Goal: Register for event/course

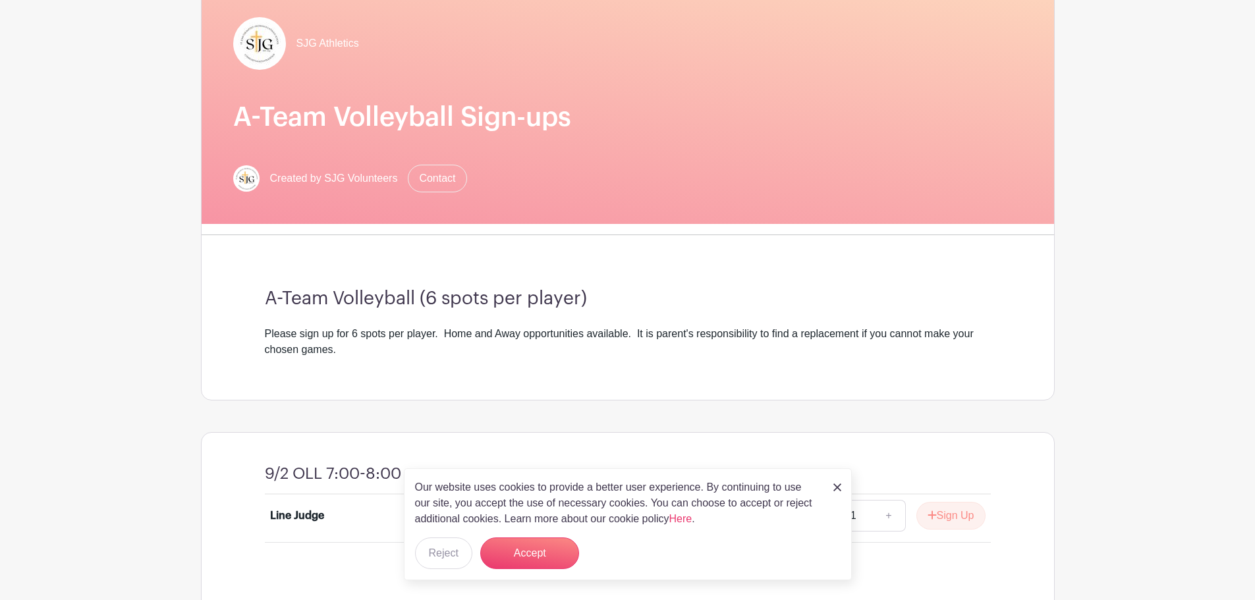
scroll to position [132, 0]
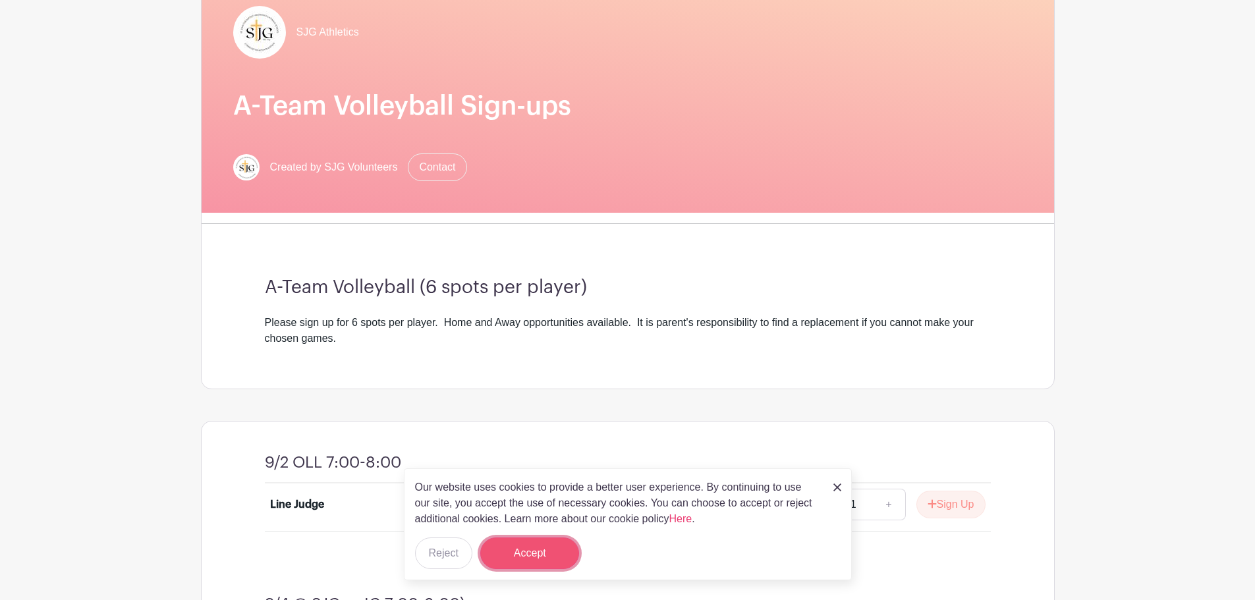
click at [535, 549] on button "Accept" at bounding box center [529, 553] width 99 height 32
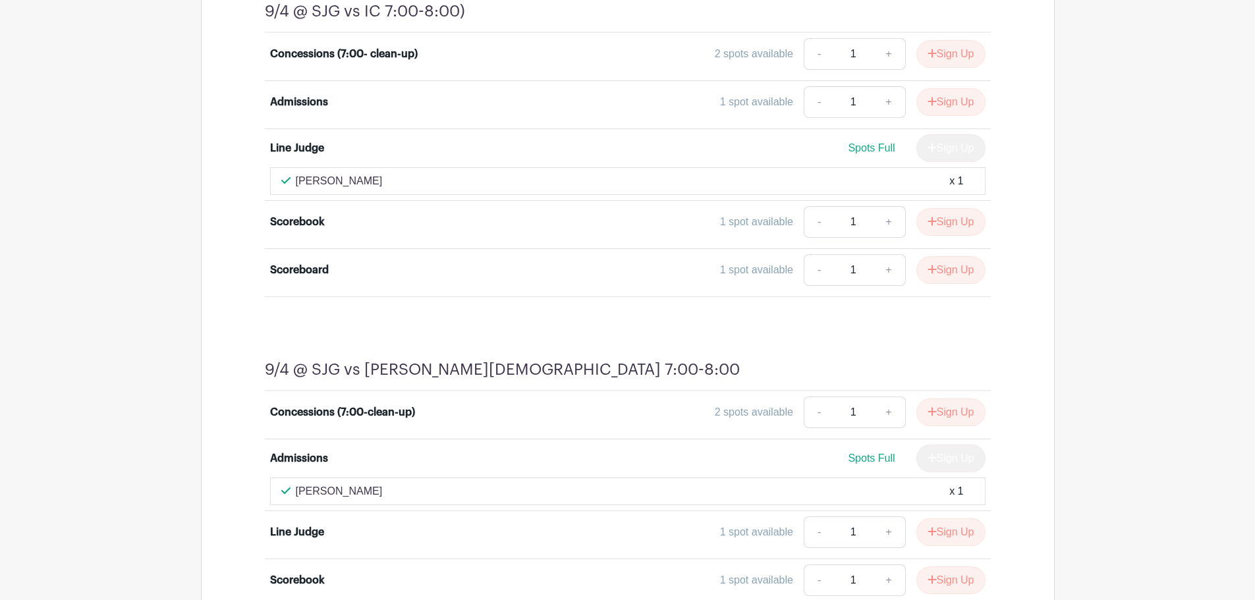
scroll to position [790, 0]
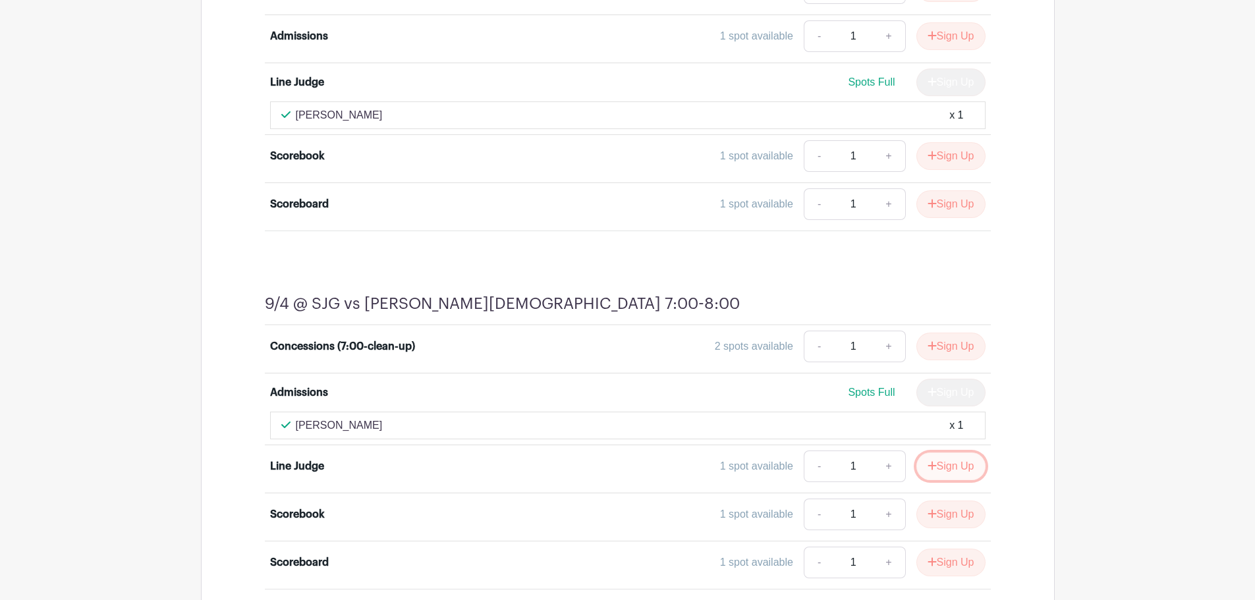
click at [939, 467] on button "Sign Up" at bounding box center [950, 466] width 69 height 28
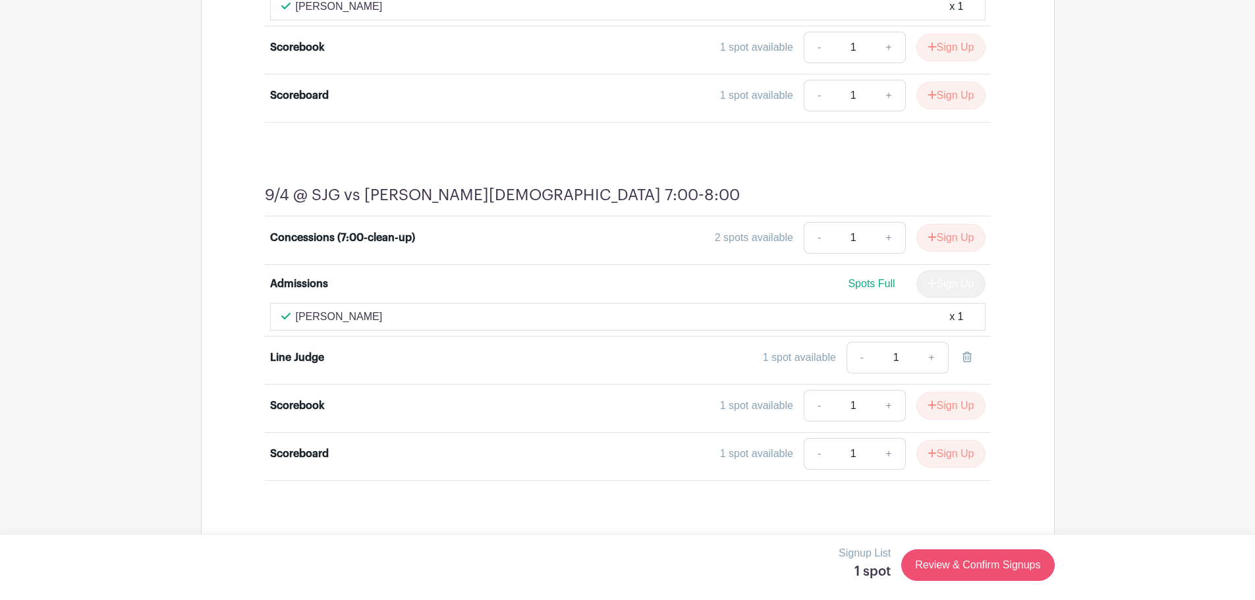
scroll to position [922, 0]
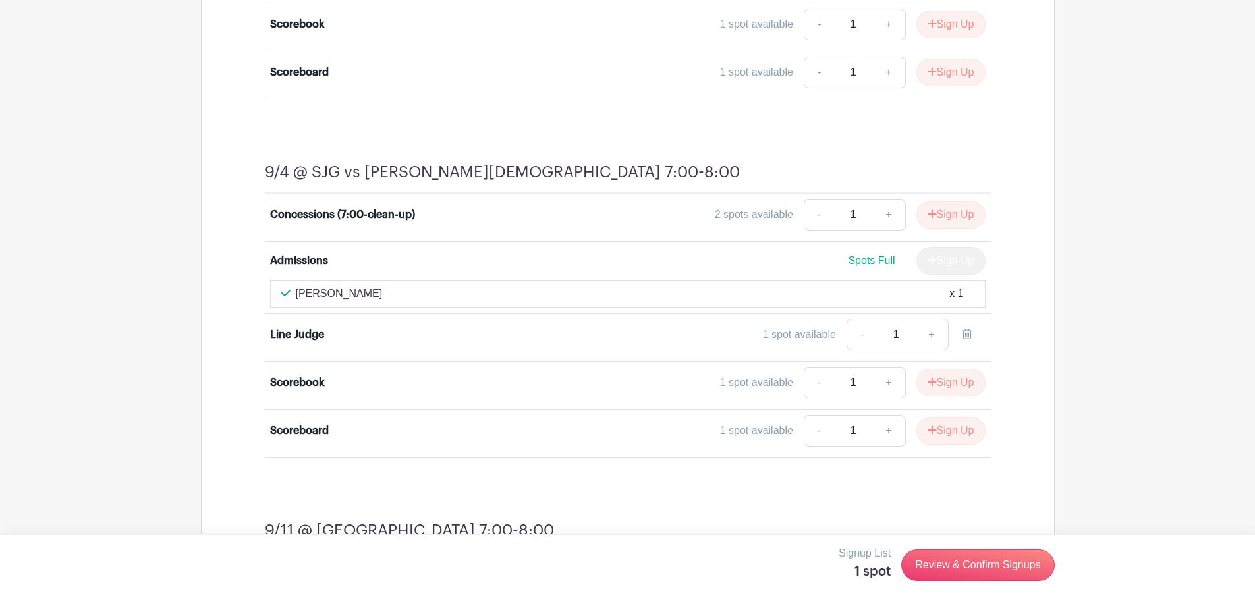
click at [965, 564] on link "Review & Confirm Signups" at bounding box center [977, 565] width 153 height 32
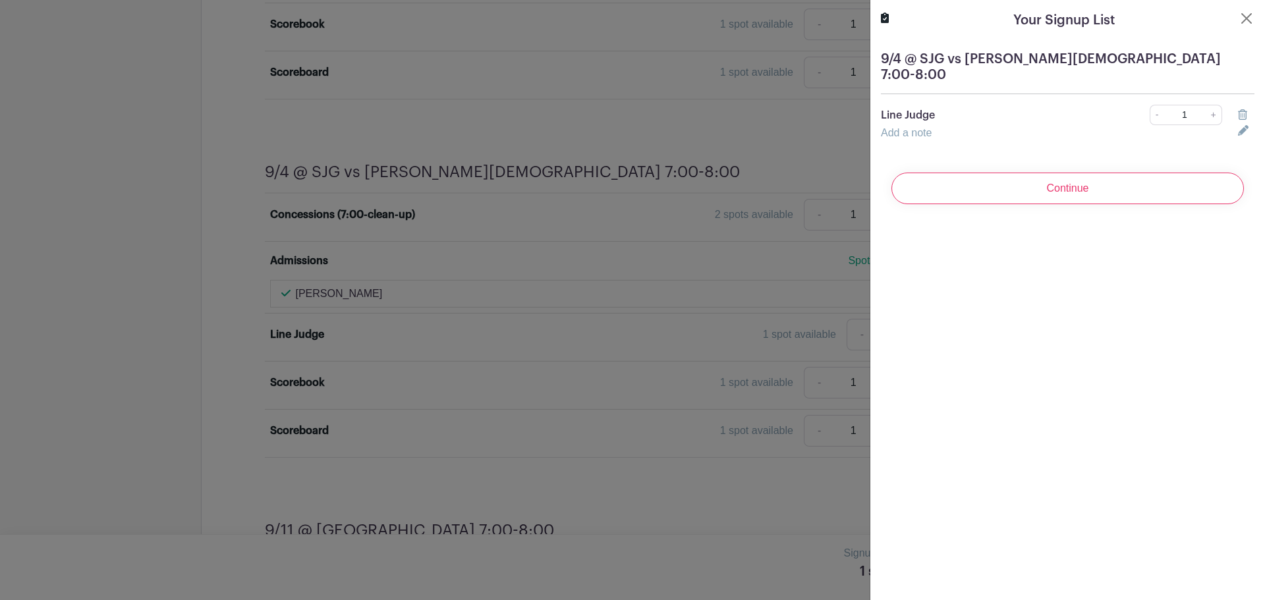
click at [916, 127] on link "Add a note" at bounding box center [906, 132] width 51 height 11
click at [915, 128] on input "text" at bounding box center [1051, 141] width 341 height 32
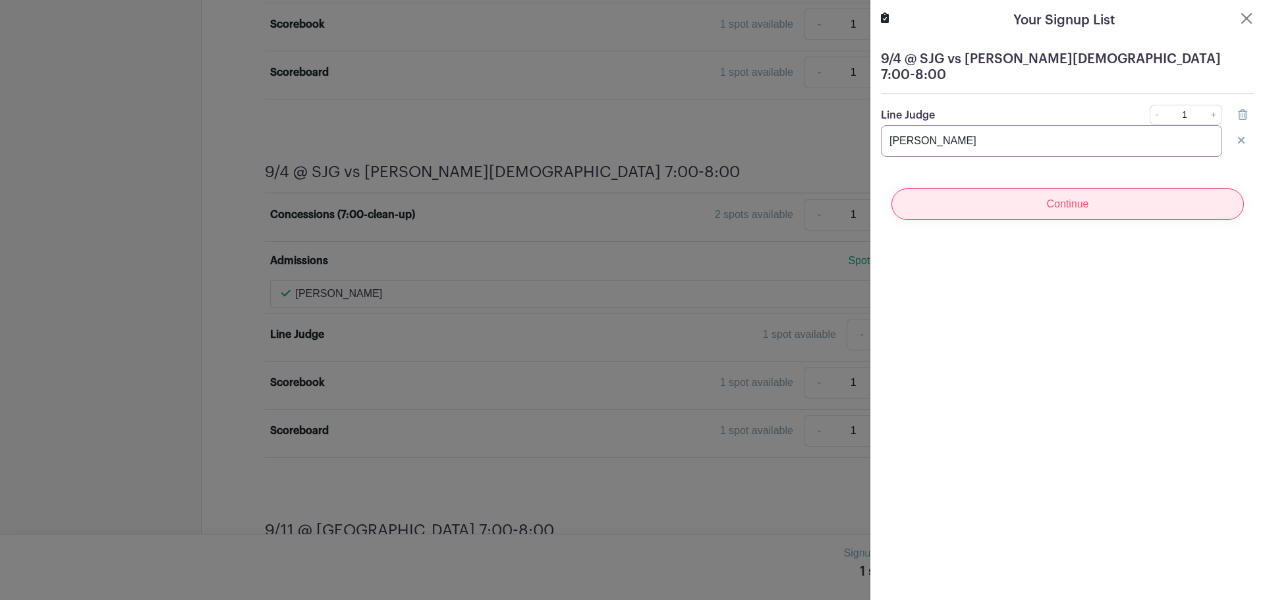
type input "Daryl Klekamp"
click at [1022, 196] on input "Continue" at bounding box center [1067, 204] width 352 height 32
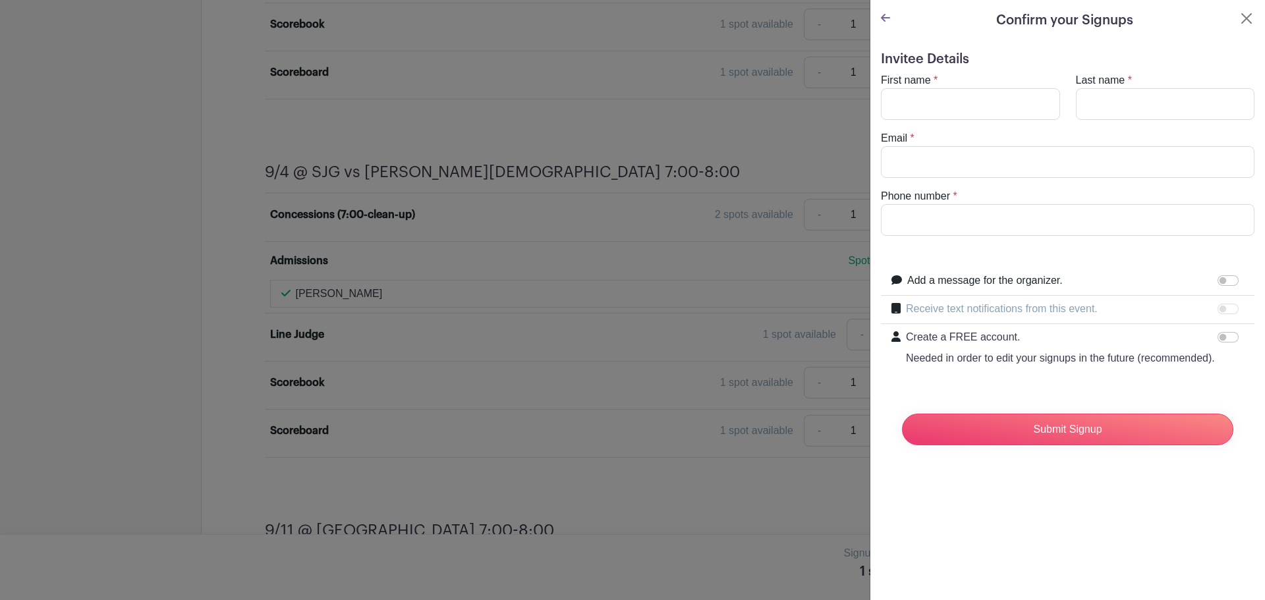
type input "sklekamp@washmo.gov"
click at [931, 108] on input "First name" at bounding box center [970, 104] width 179 height 32
type input "Sherri"
type input "Klekamp"
type input "6362211007"
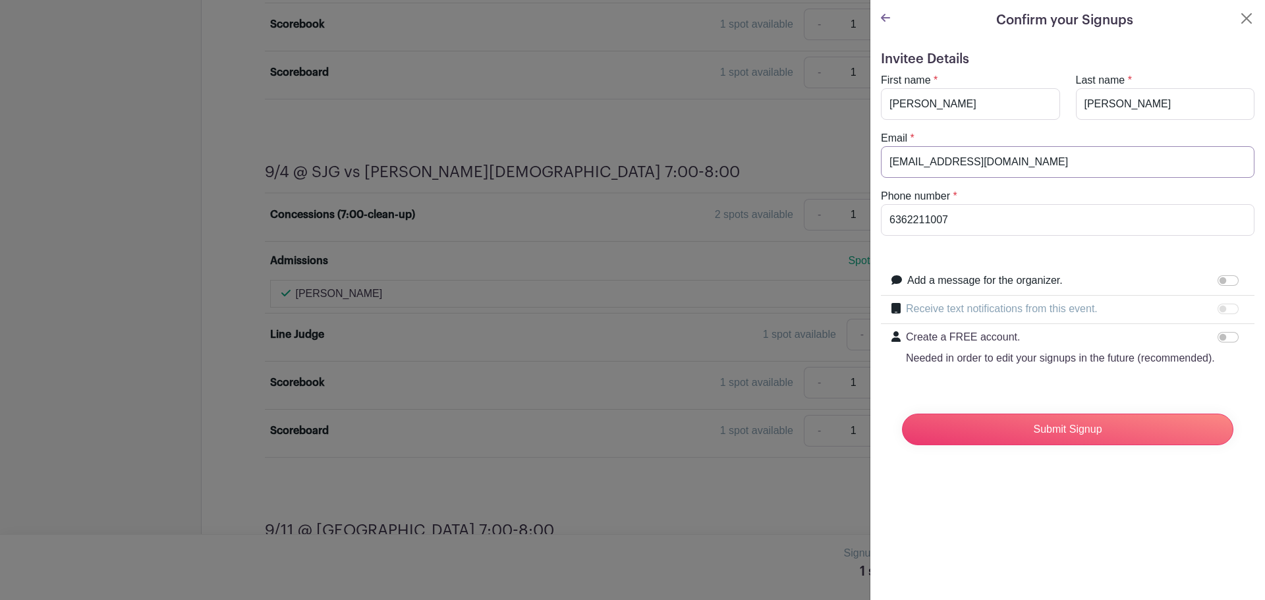
drag, startPoint x: 1029, startPoint y: 162, endPoint x: 859, endPoint y: 164, distance: 169.9
type input "s"
type input "sklekamp@washmo.gov"
click at [1060, 445] on input "Submit Signup" at bounding box center [1067, 430] width 331 height 32
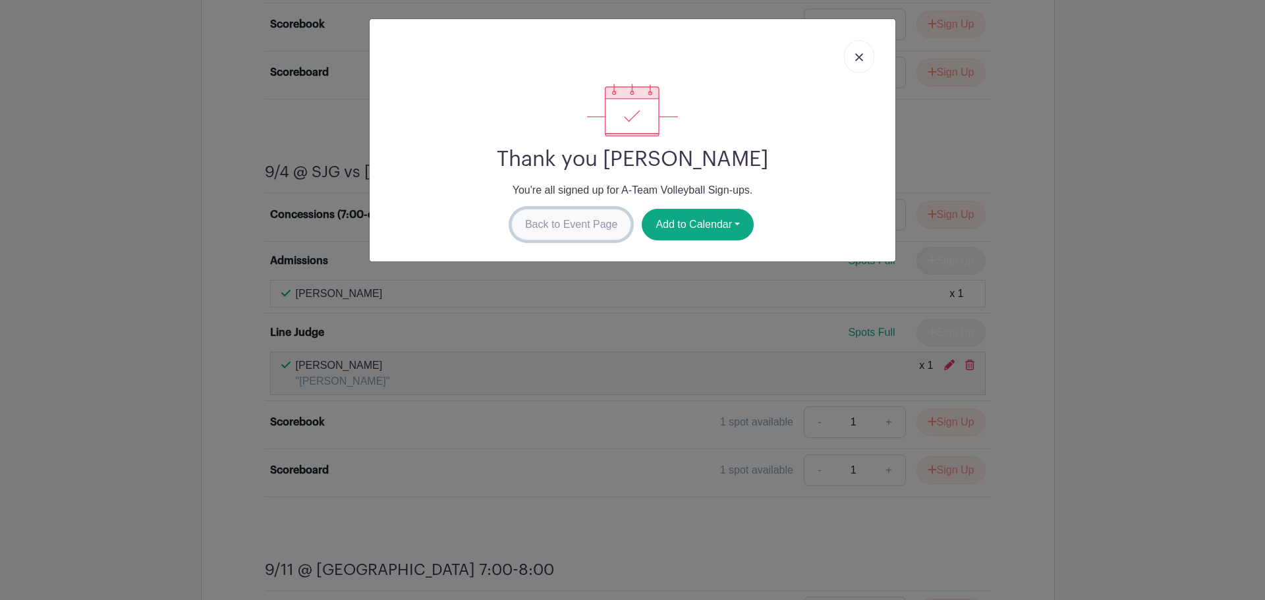
click at [557, 221] on link "Back to Event Page" at bounding box center [571, 225] width 121 height 32
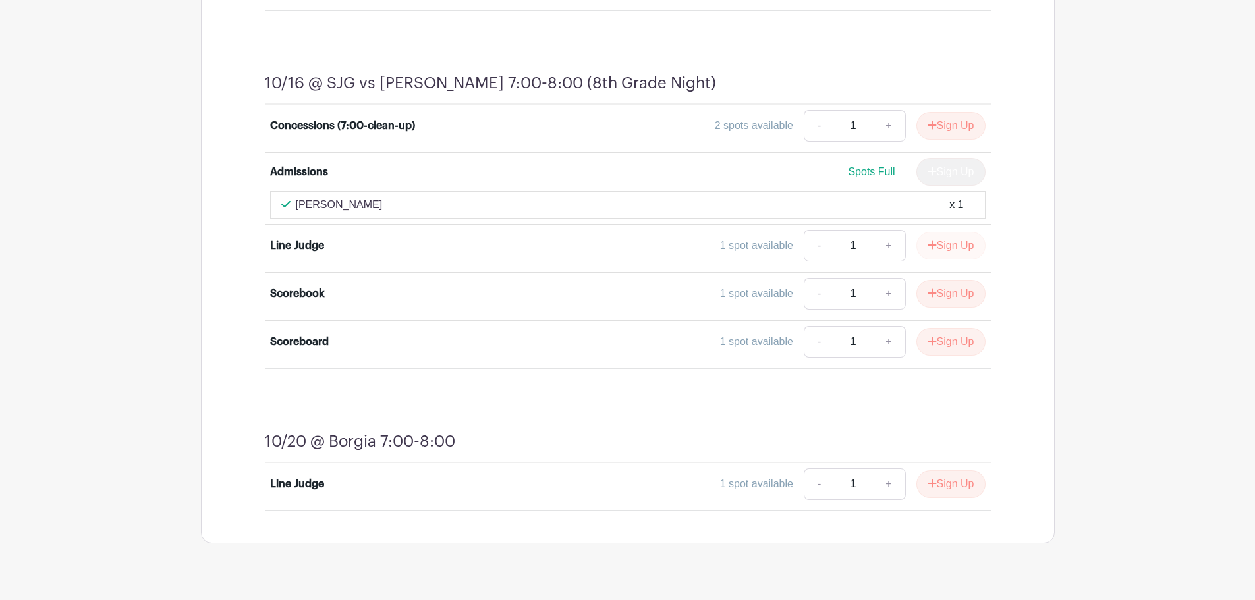
scroll to position [3462, 0]
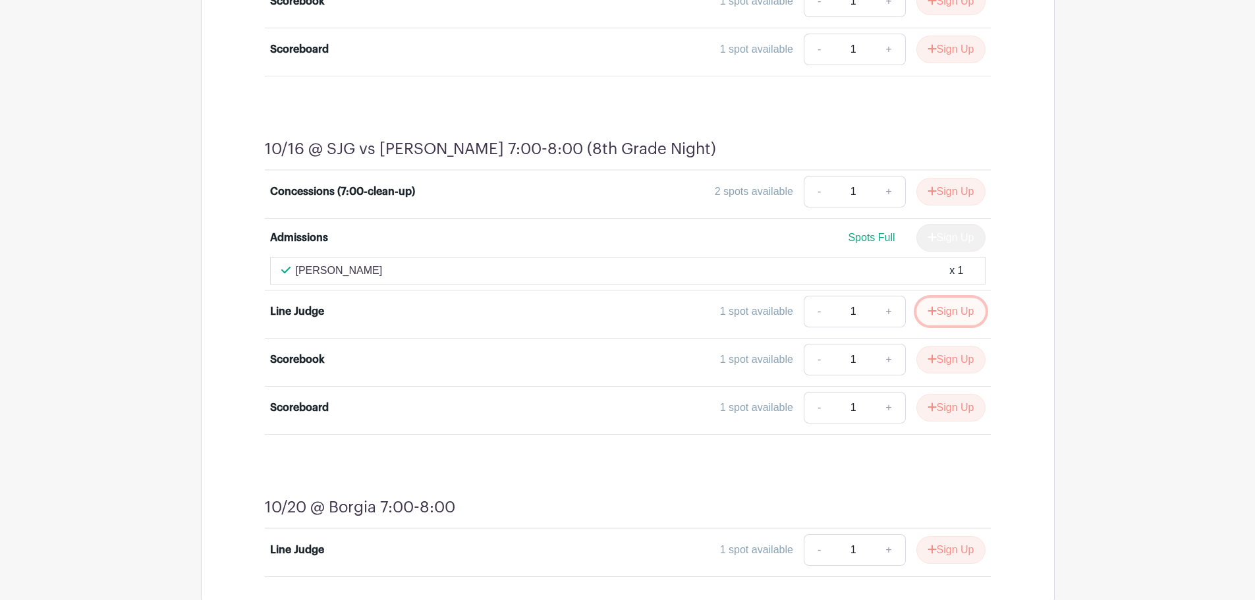
click at [948, 314] on button "Sign Up" at bounding box center [950, 312] width 69 height 28
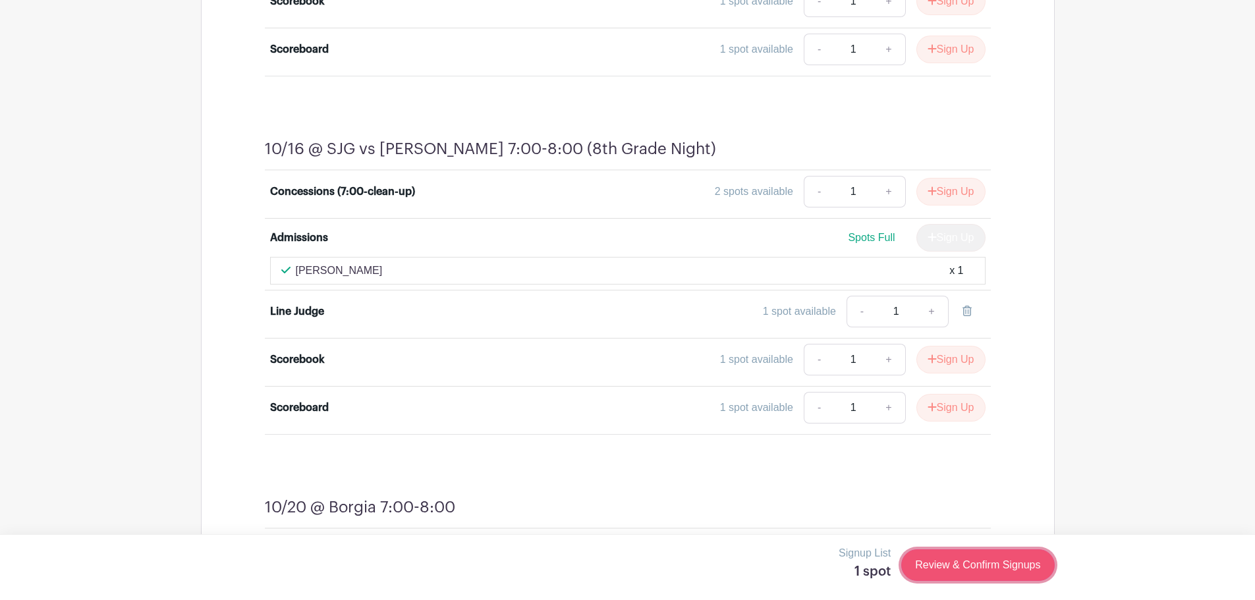
click at [938, 571] on link "Review & Confirm Signups" at bounding box center [977, 565] width 153 height 32
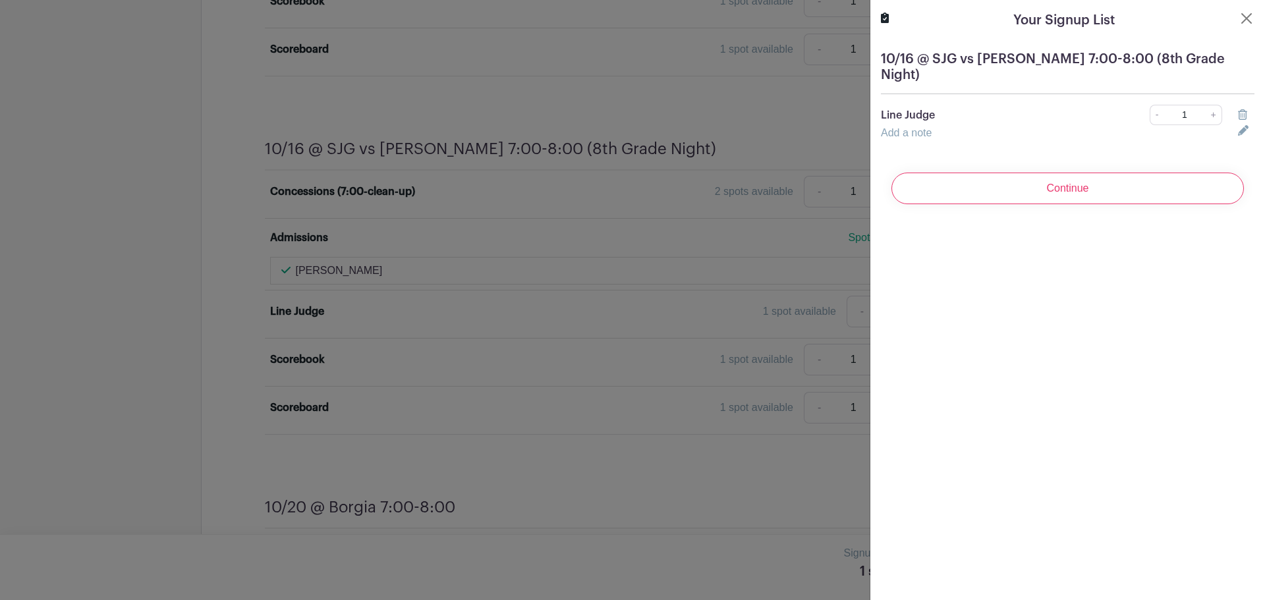
click at [905, 127] on link "Add a note" at bounding box center [906, 132] width 51 height 11
click at [905, 127] on input "text" at bounding box center [1051, 141] width 341 height 32
type input "Daryl Klekamp"
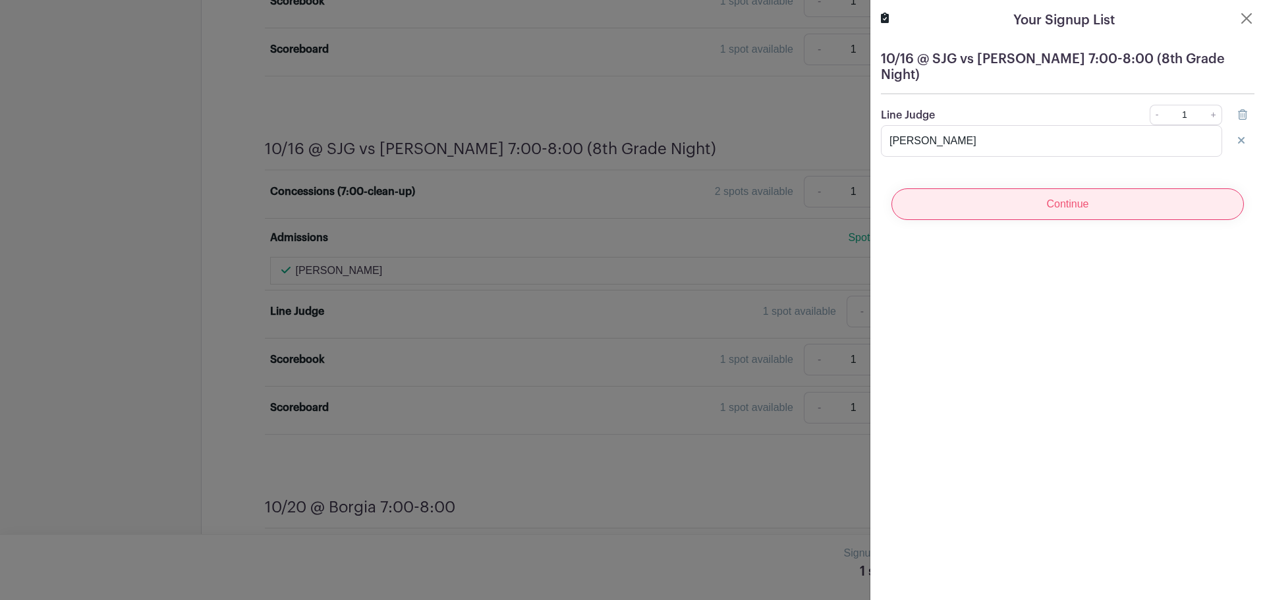
click at [1060, 190] on input "Continue" at bounding box center [1067, 204] width 352 height 32
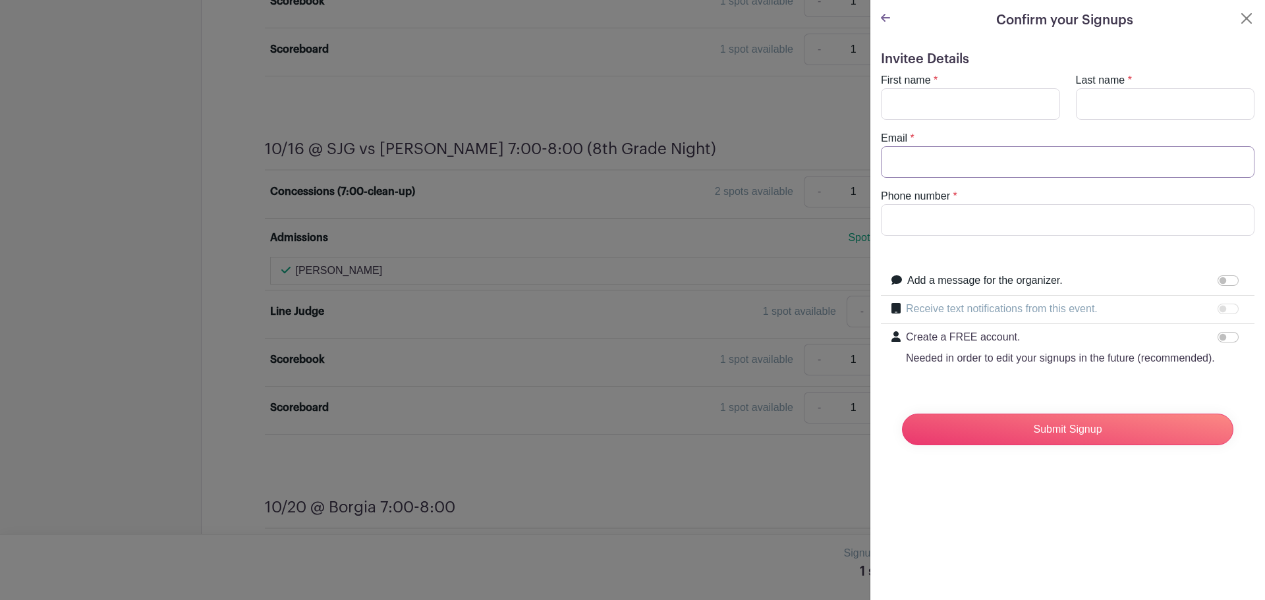
type input "sklekamp@washmo.gov"
click at [916, 93] on input "First name" at bounding box center [970, 104] width 179 height 32
type input "Sherri"
type input "Klekamp"
type input "6362211007"
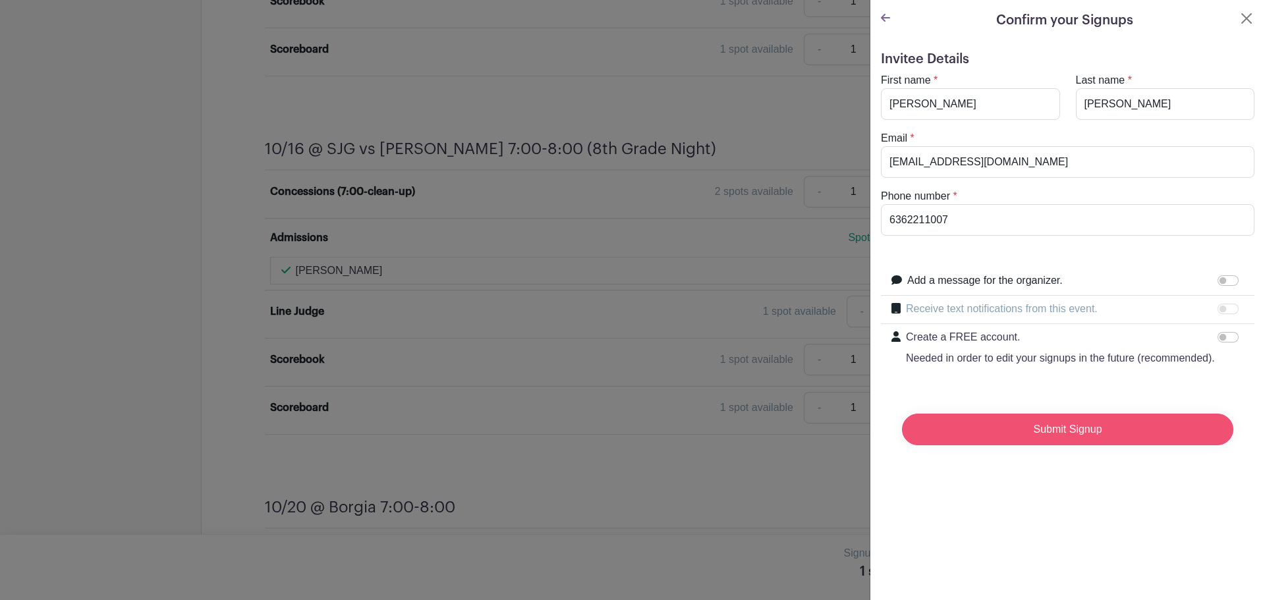
click at [1033, 445] on input "Submit Signup" at bounding box center [1067, 430] width 331 height 32
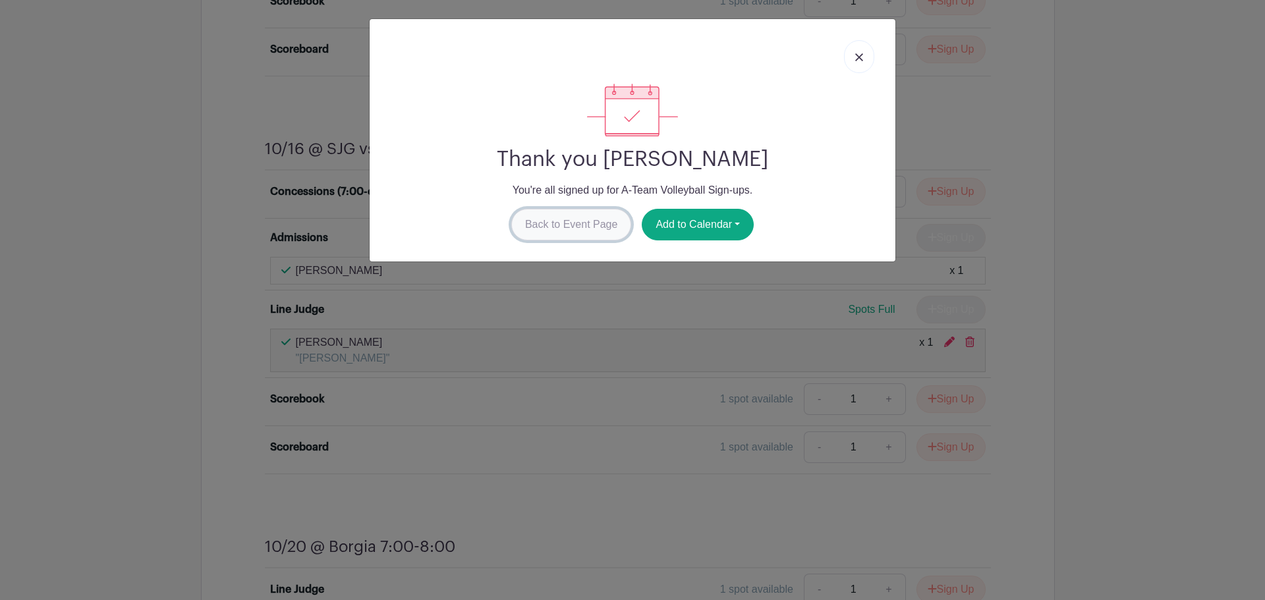
click at [549, 226] on link "Back to Event Page" at bounding box center [571, 225] width 121 height 32
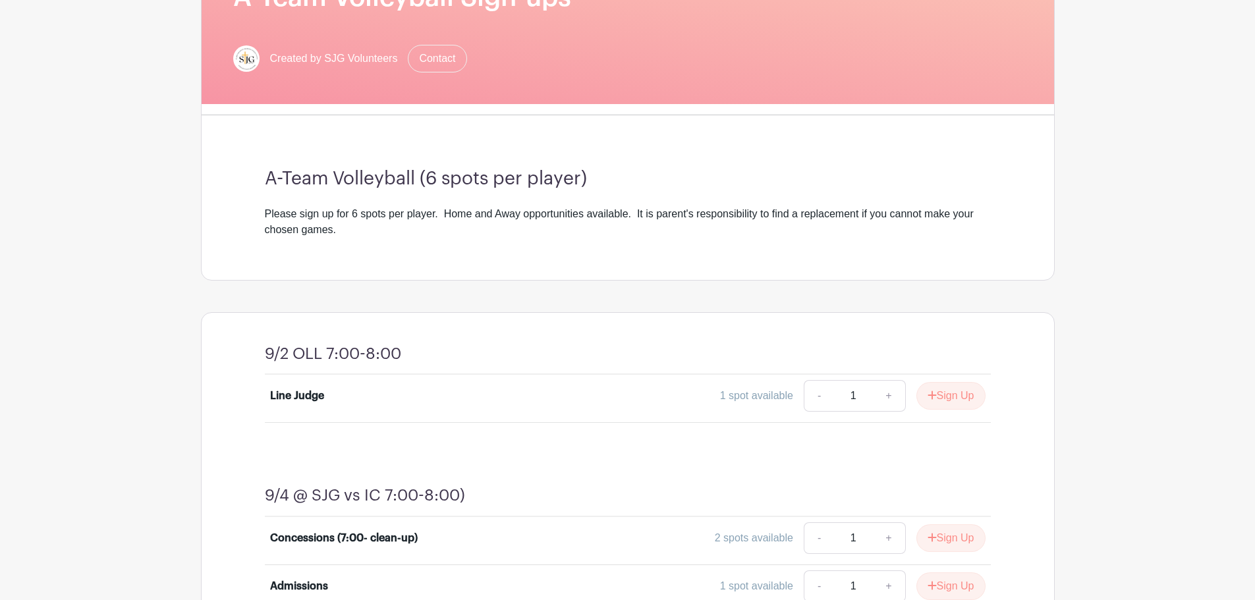
scroll to position [263, 0]
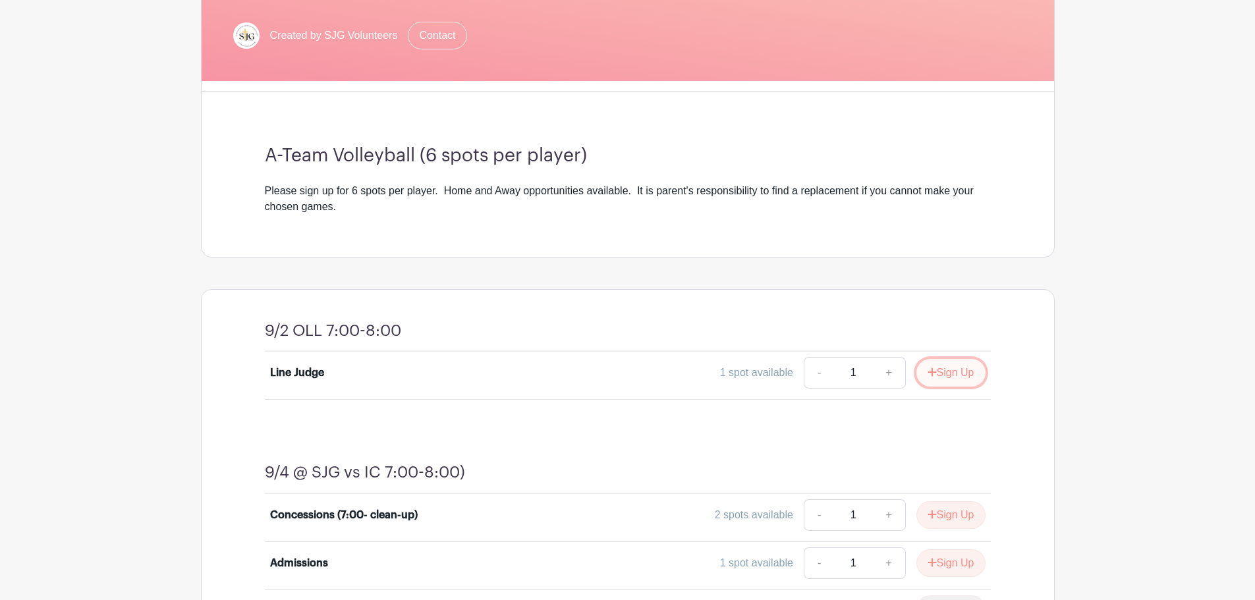
click at [929, 371] on icon "submit" at bounding box center [931, 372] width 9 height 9
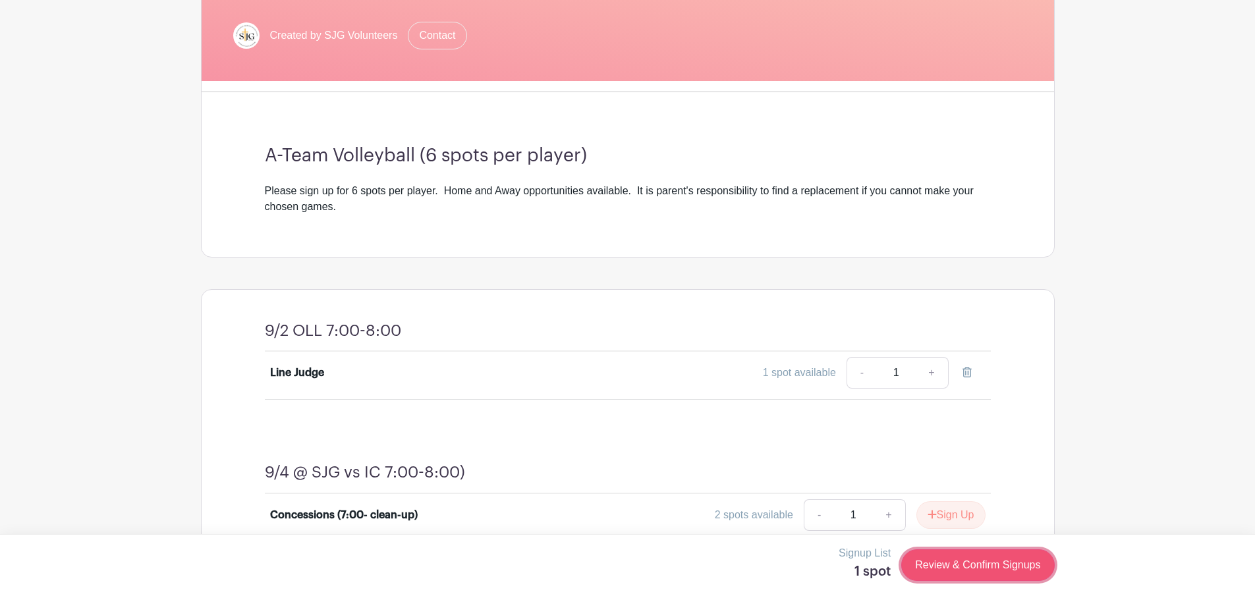
click at [971, 573] on link "Review & Confirm Signups" at bounding box center [977, 565] width 153 height 32
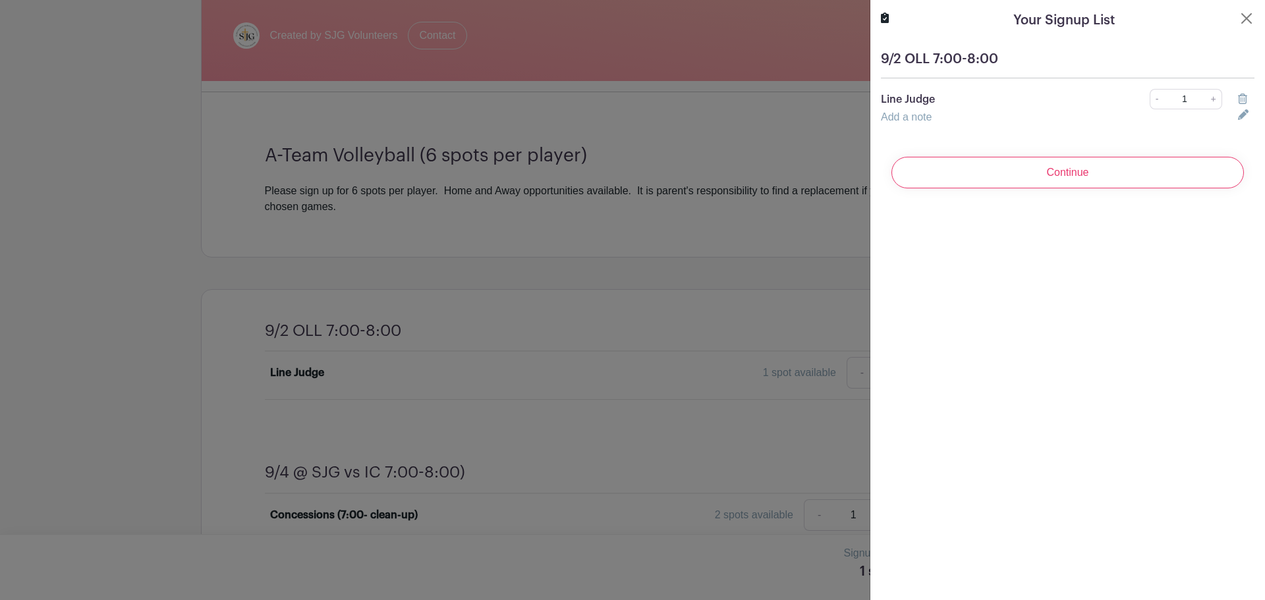
click at [906, 126] on div "9/2 OLL 7:00-8:00 Line Judge - 1 + Add a note" at bounding box center [1067, 88] width 395 height 95
click at [906, 119] on link "Add a note" at bounding box center [906, 116] width 51 height 11
click at [905, 119] on input "text" at bounding box center [1051, 125] width 341 height 32
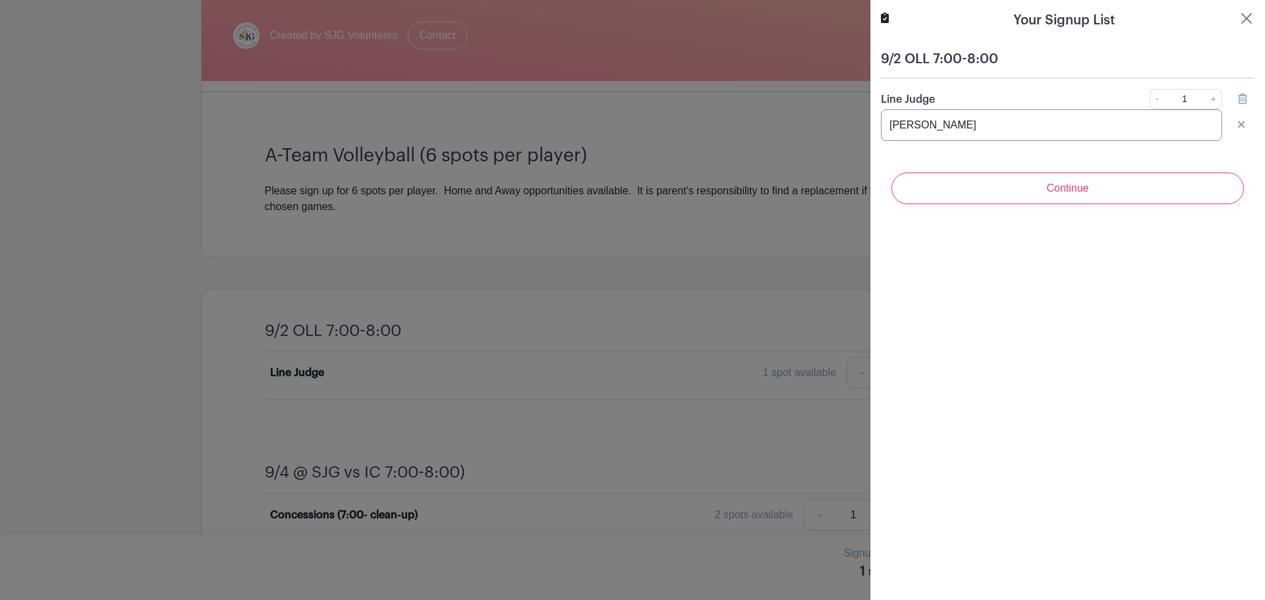
type input "Daryl Klekamp"
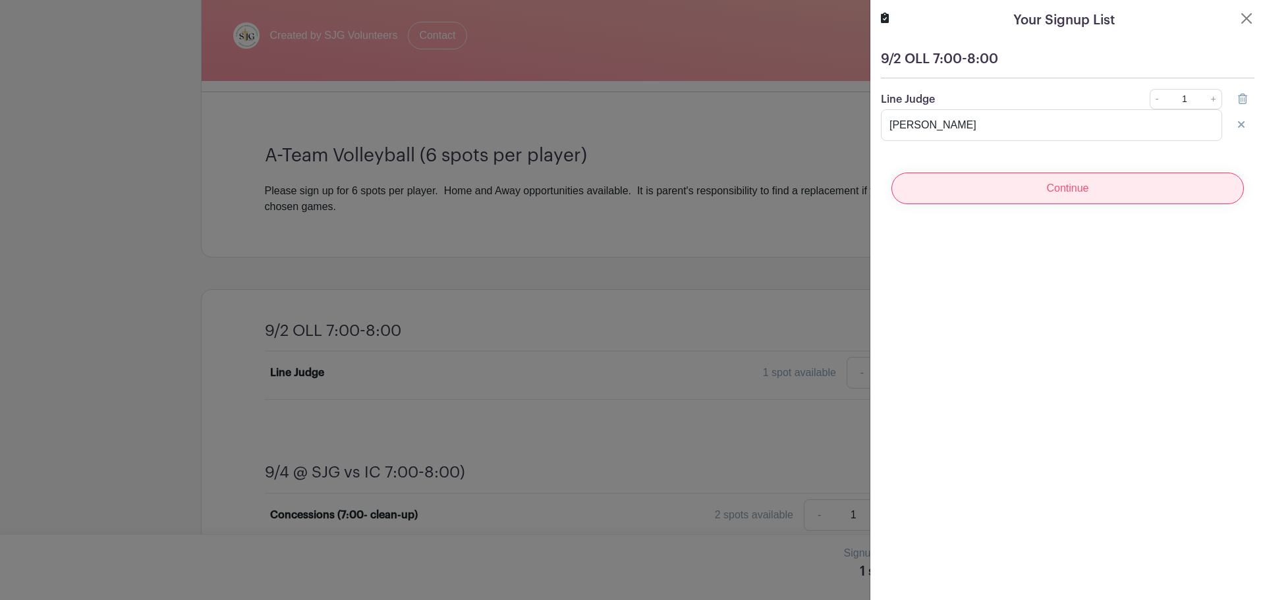
click at [1024, 180] on input "Continue" at bounding box center [1067, 189] width 352 height 32
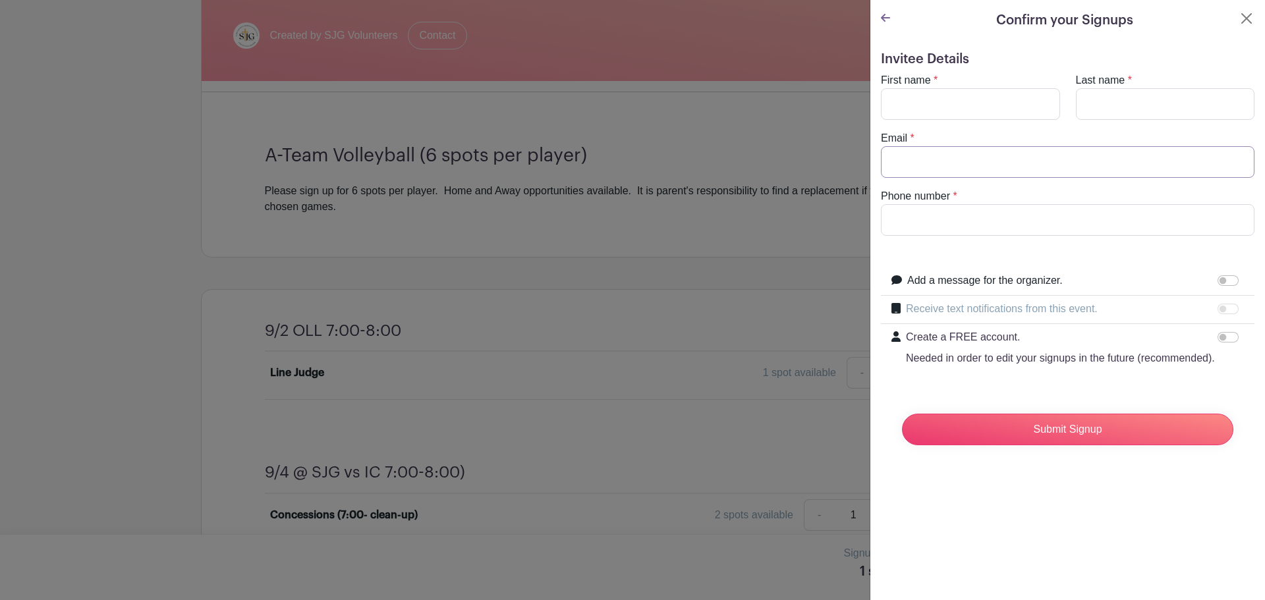
type input "sklekamp@washmo.gov"
click at [930, 105] on input "First name" at bounding box center [970, 104] width 179 height 32
type input "Sherri"
type input "Klekamp"
type input "6362211007"
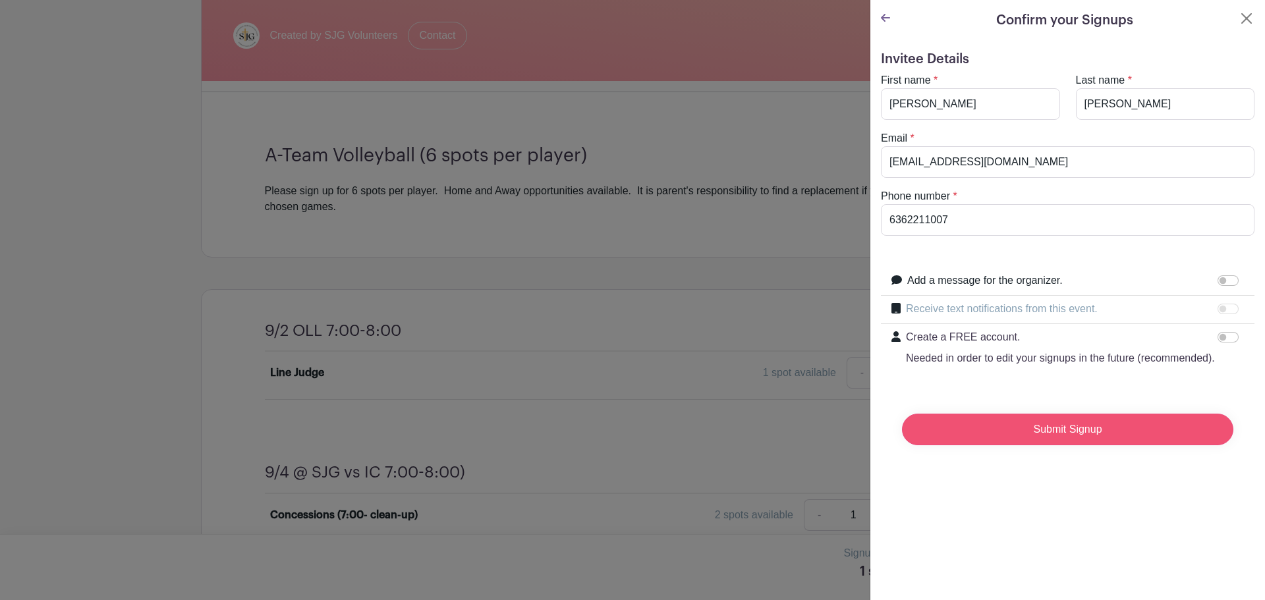
click at [1026, 443] on input "Submit Signup" at bounding box center [1067, 430] width 331 height 32
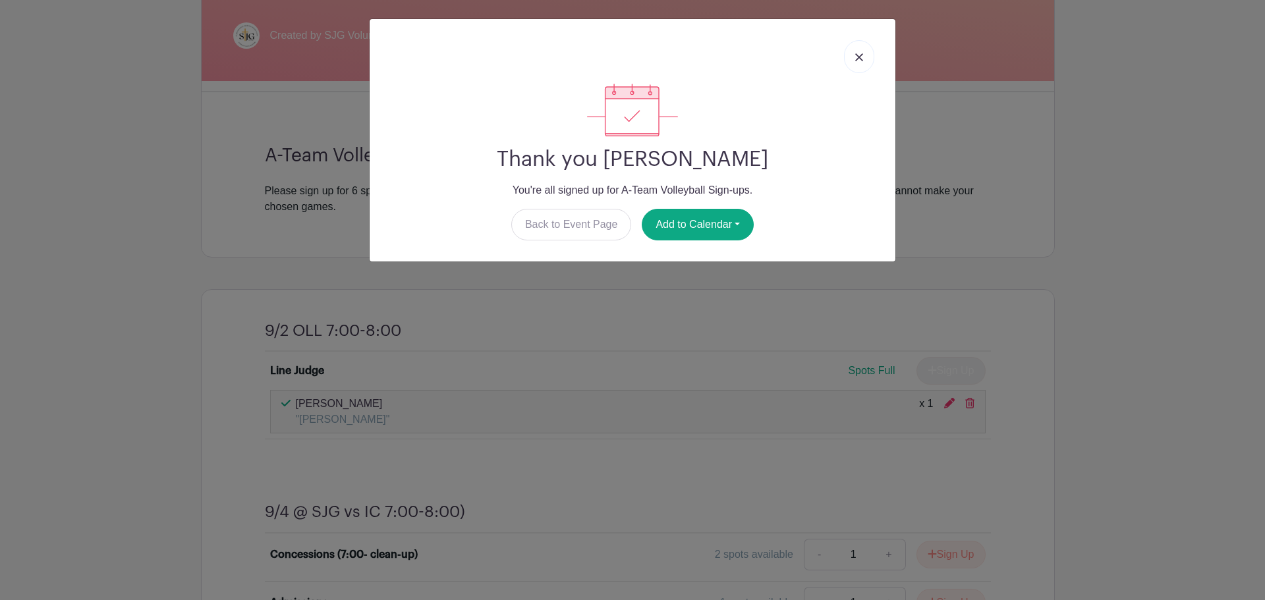
click at [547, 207] on div "Thank you Sherri Klekamp You're all signed up for A-Team Volleyball Sign-ups. B…" at bounding box center [632, 162] width 505 height 157
click at [545, 219] on link "Back to Event Page" at bounding box center [571, 225] width 121 height 32
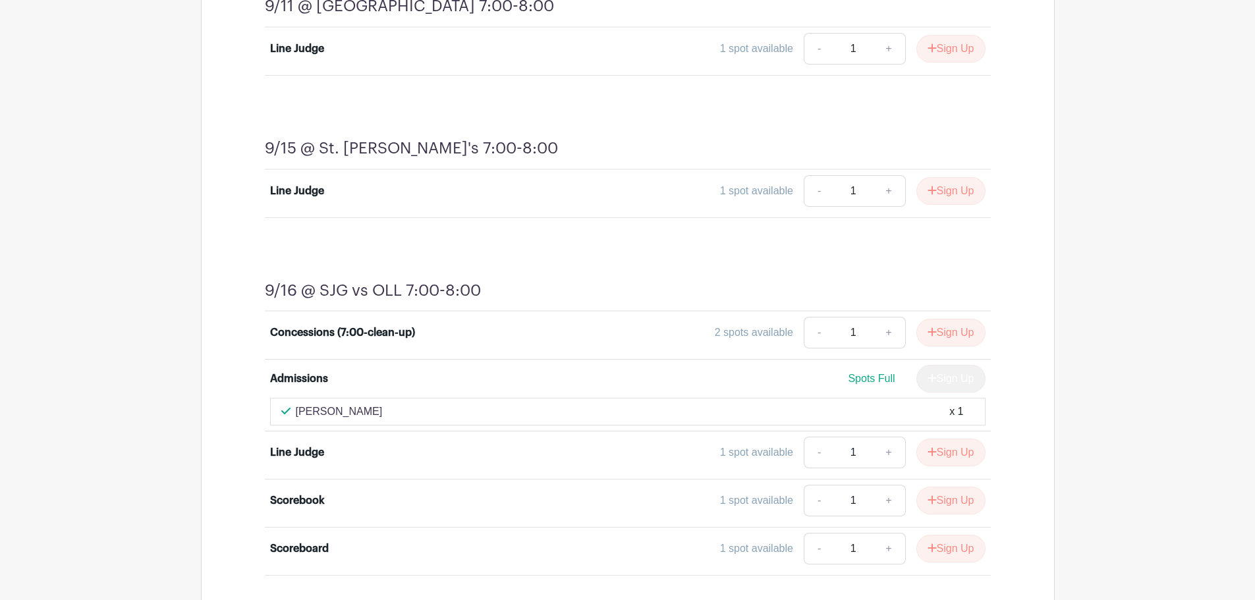
scroll to position [1460, 0]
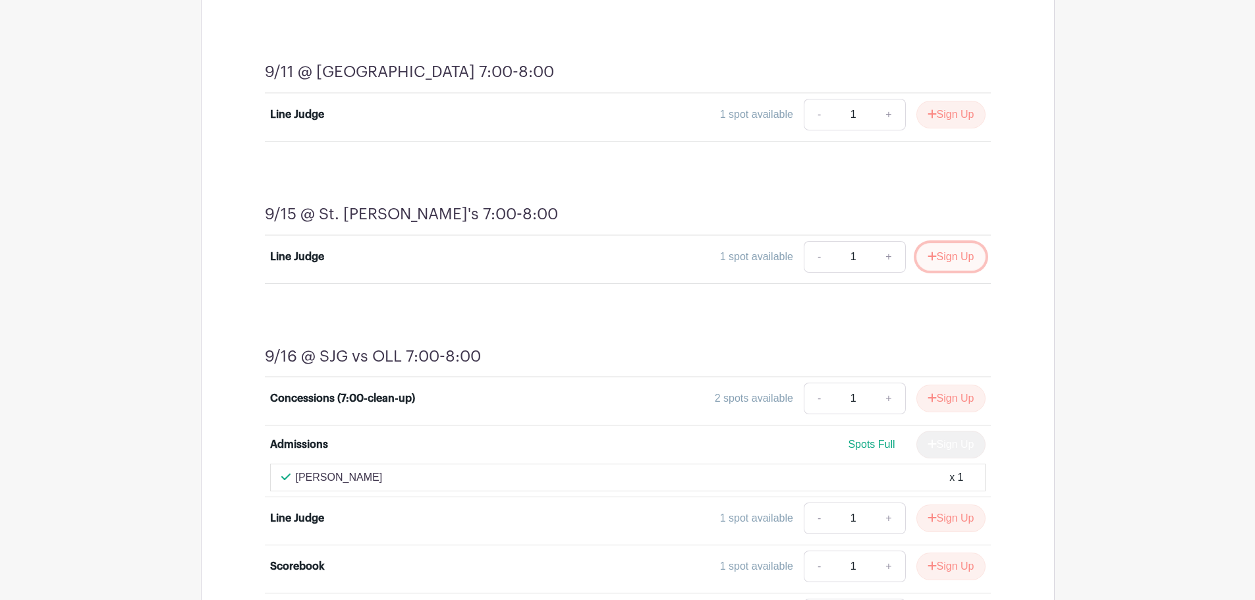
click at [941, 254] on button "Sign Up" at bounding box center [950, 257] width 69 height 28
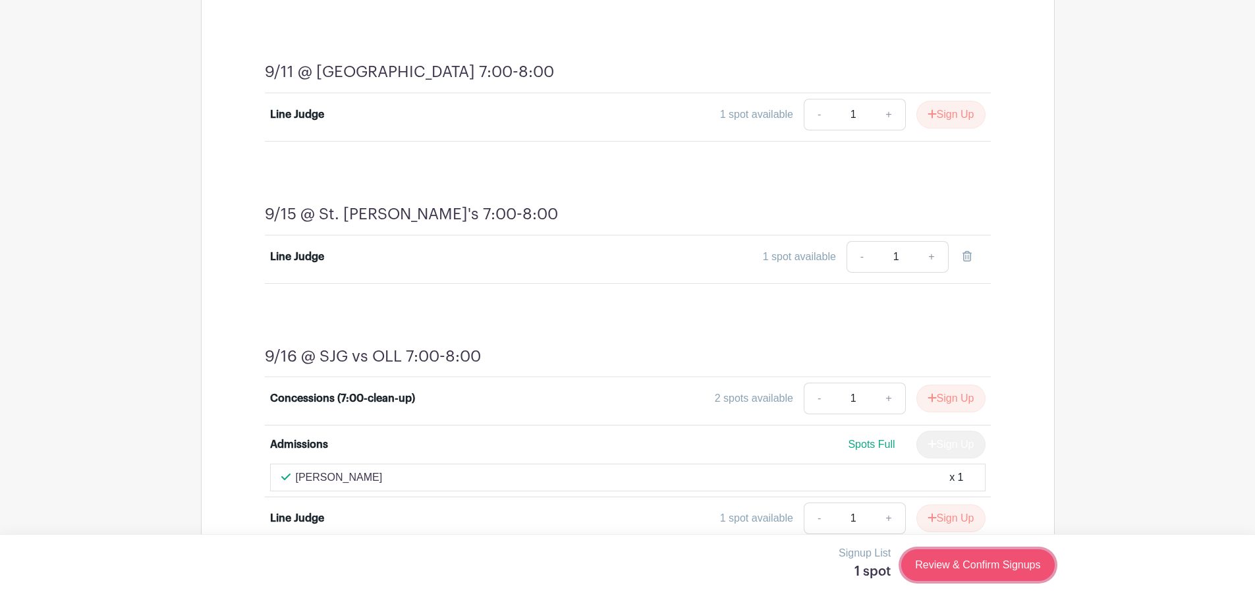
click at [948, 566] on link "Review & Confirm Signups" at bounding box center [977, 565] width 153 height 32
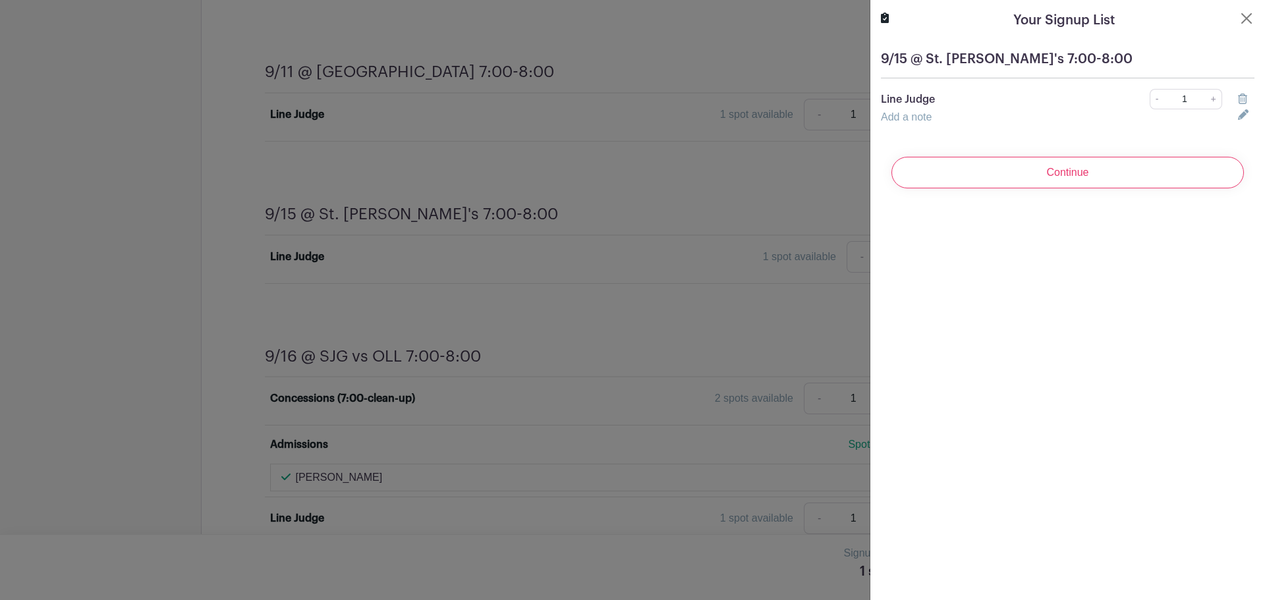
click at [908, 115] on link "Add a note" at bounding box center [906, 116] width 51 height 11
click at [910, 126] on input "text" at bounding box center [1051, 125] width 341 height 32
type input "Daryl Klekamp"
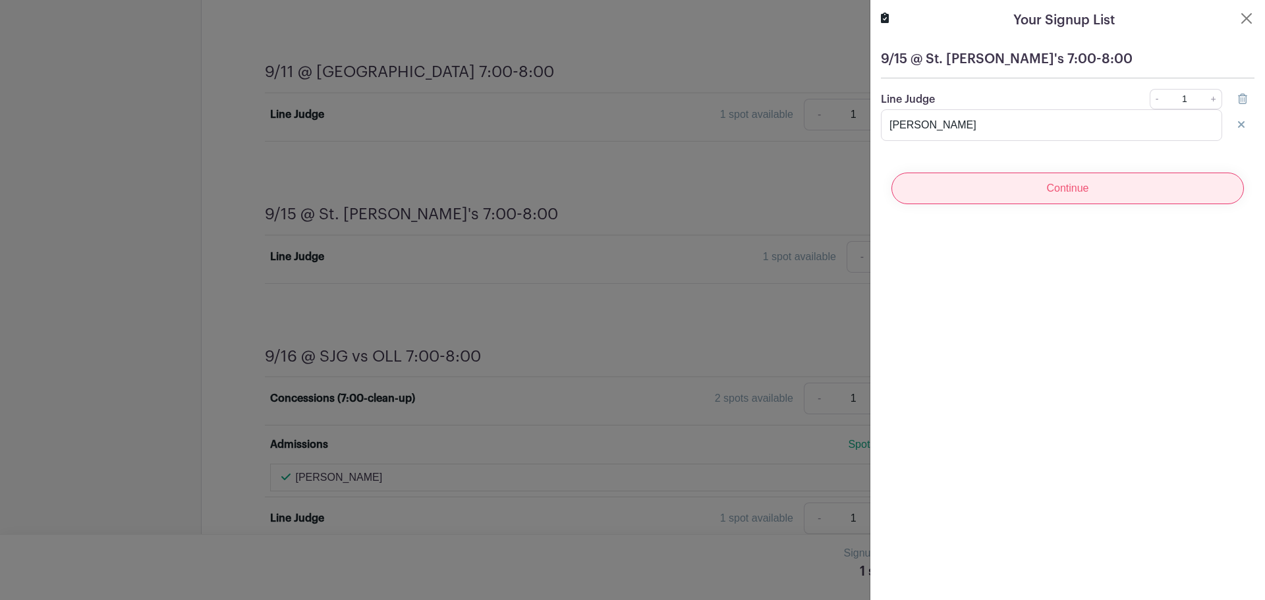
click at [1100, 196] on input "Continue" at bounding box center [1067, 189] width 352 height 32
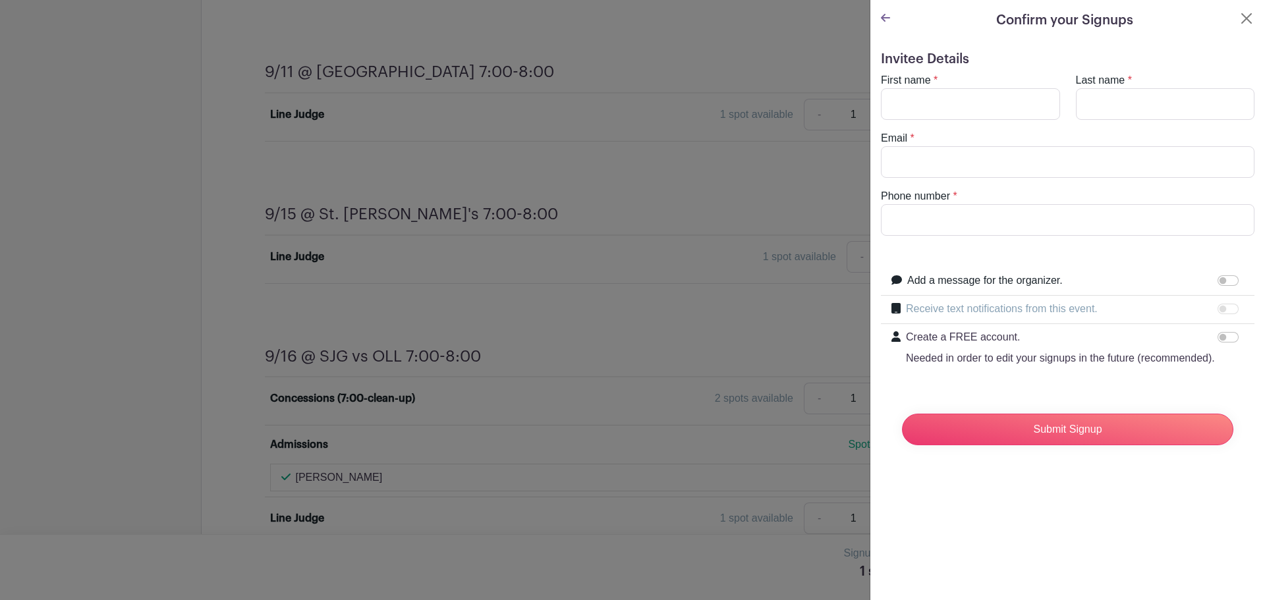
type input "sklekamp@washmo.gov"
click at [928, 109] on input "First name" at bounding box center [970, 104] width 179 height 32
type input "Sherri"
type input "Klekamp"
type input "6362211007"
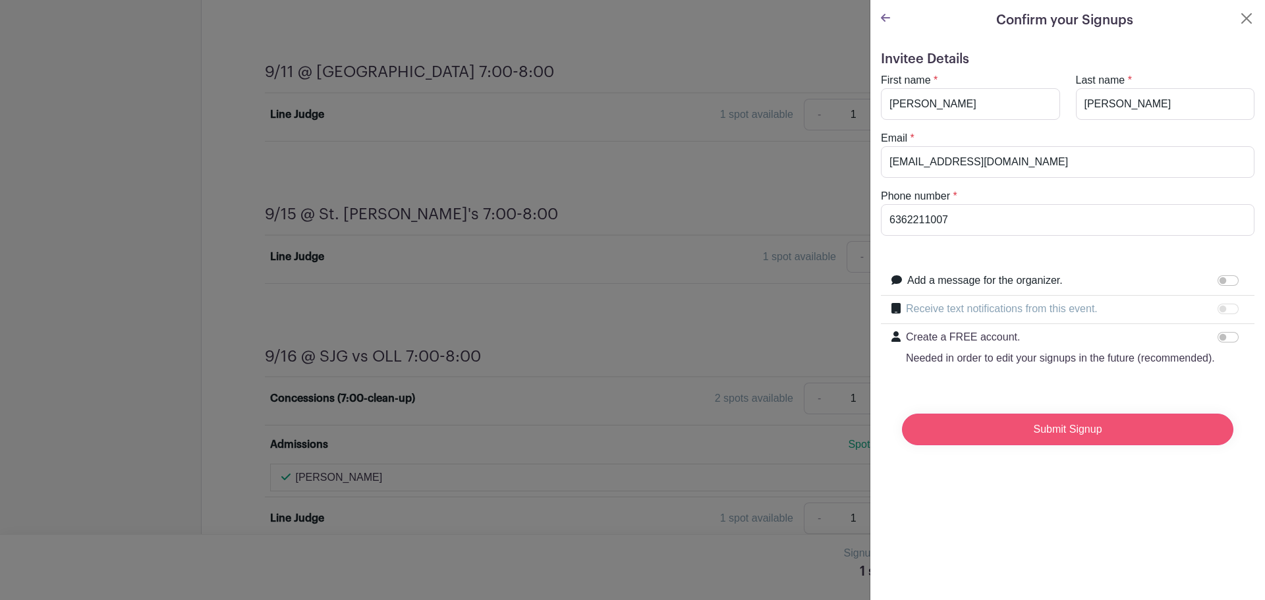
click at [1037, 444] on input "Submit Signup" at bounding box center [1067, 430] width 331 height 32
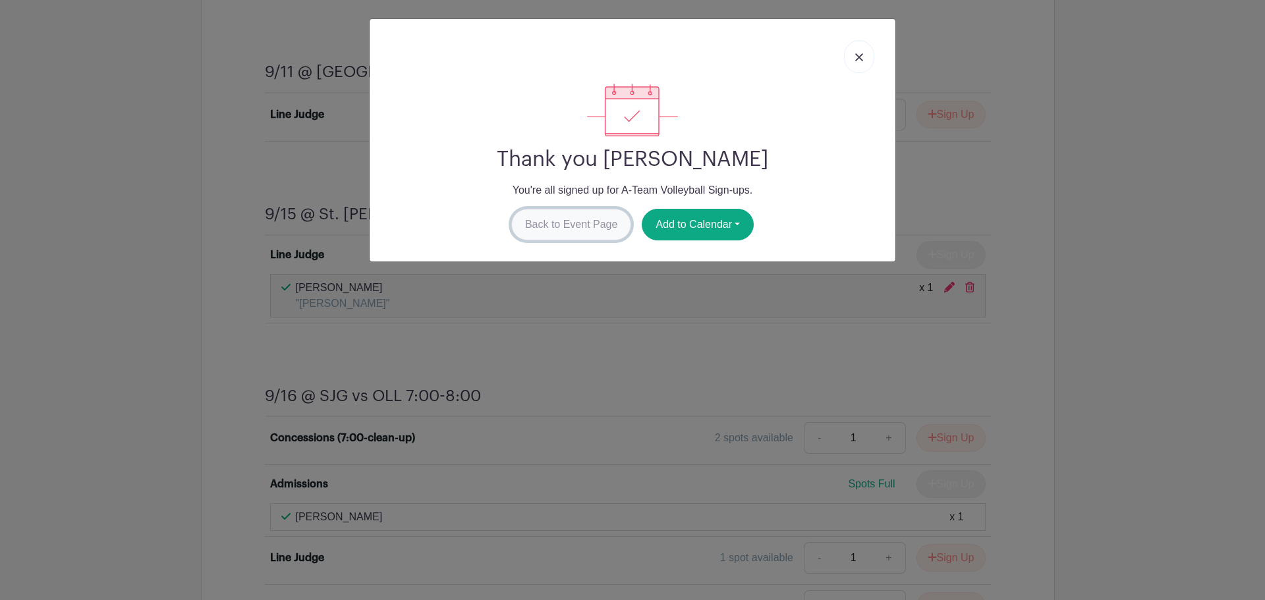
click at [538, 224] on link "Back to Event Page" at bounding box center [571, 225] width 121 height 32
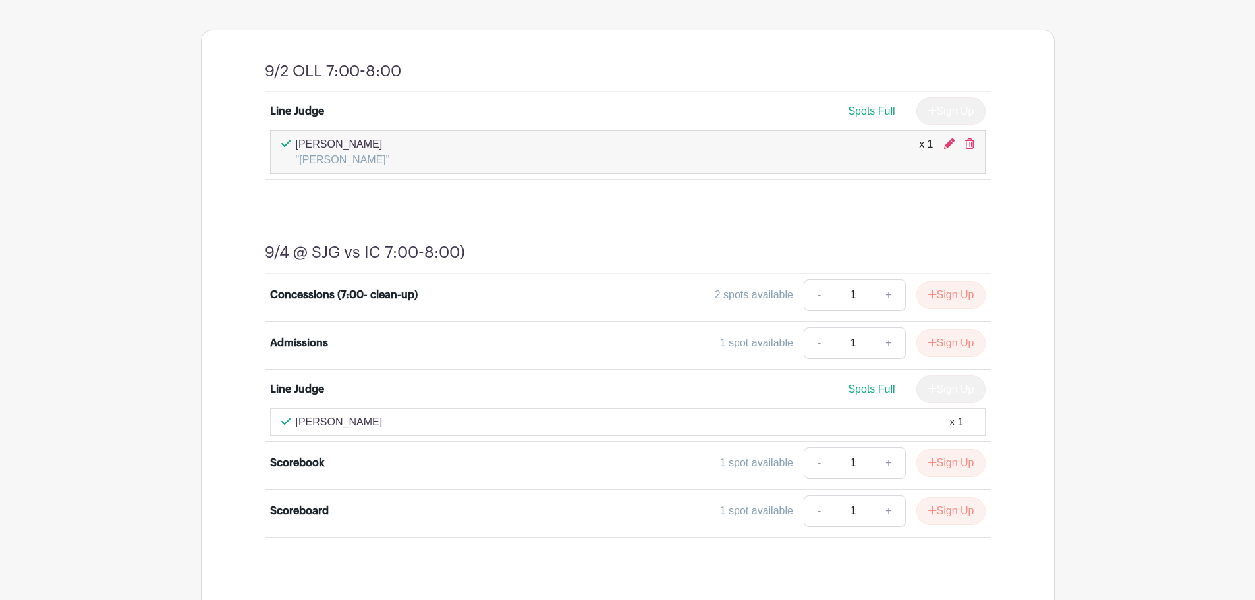
scroll to position [527, 0]
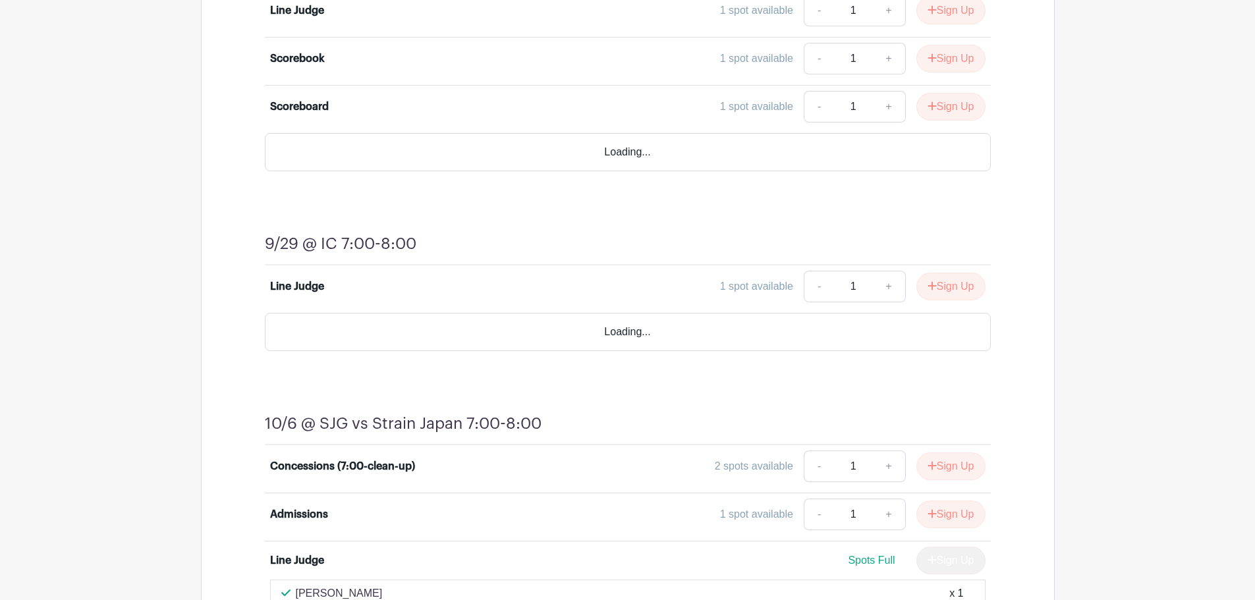
scroll to position [2700, 0]
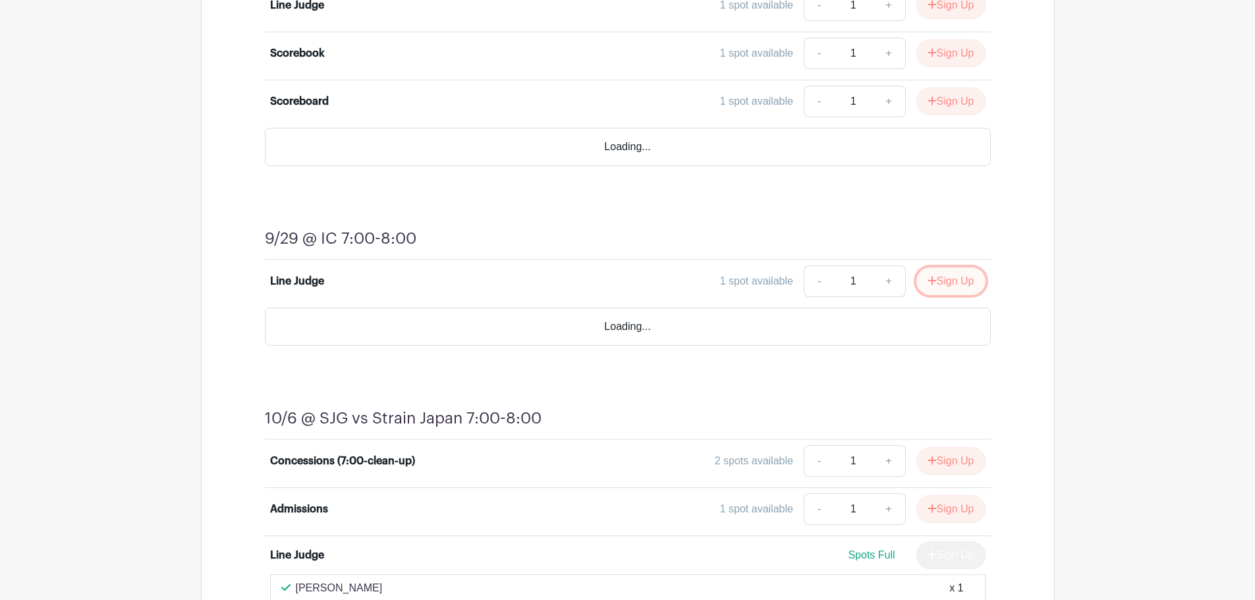
click at [929, 281] on icon "submit" at bounding box center [931, 280] width 9 height 9
click at [970, 282] on div "Sign Up" at bounding box center [946, 281] width 80 height 28
click at [931, 281] on div "Sign Up" at bounding box center [946, 281] width 80 height 28
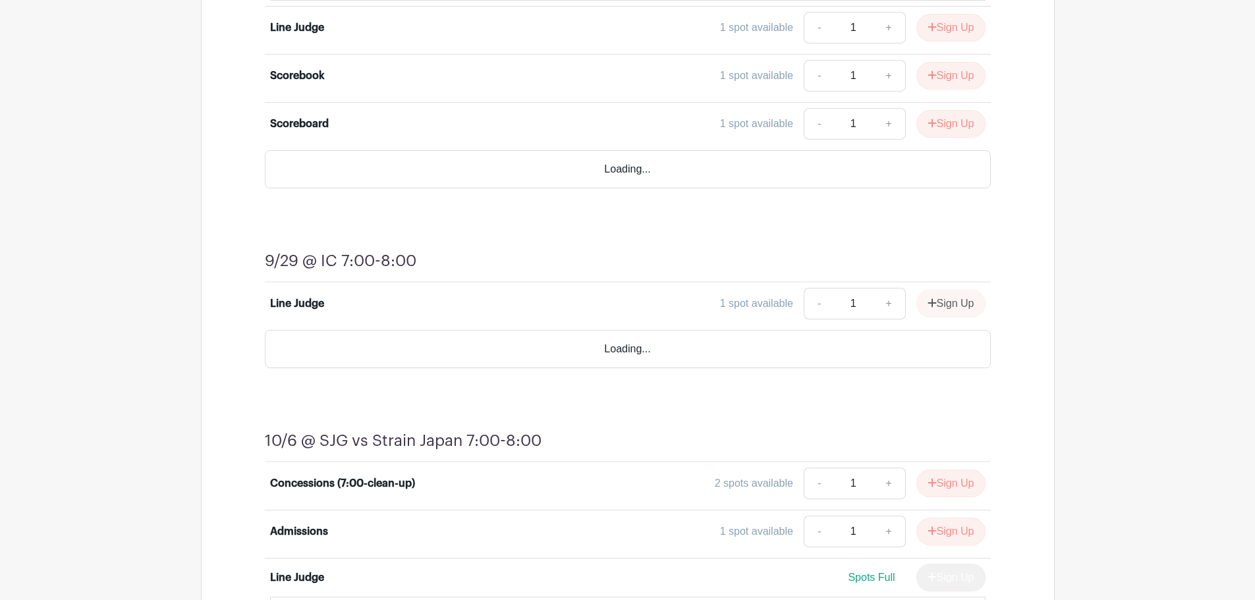
scroll to position [2635, 0]
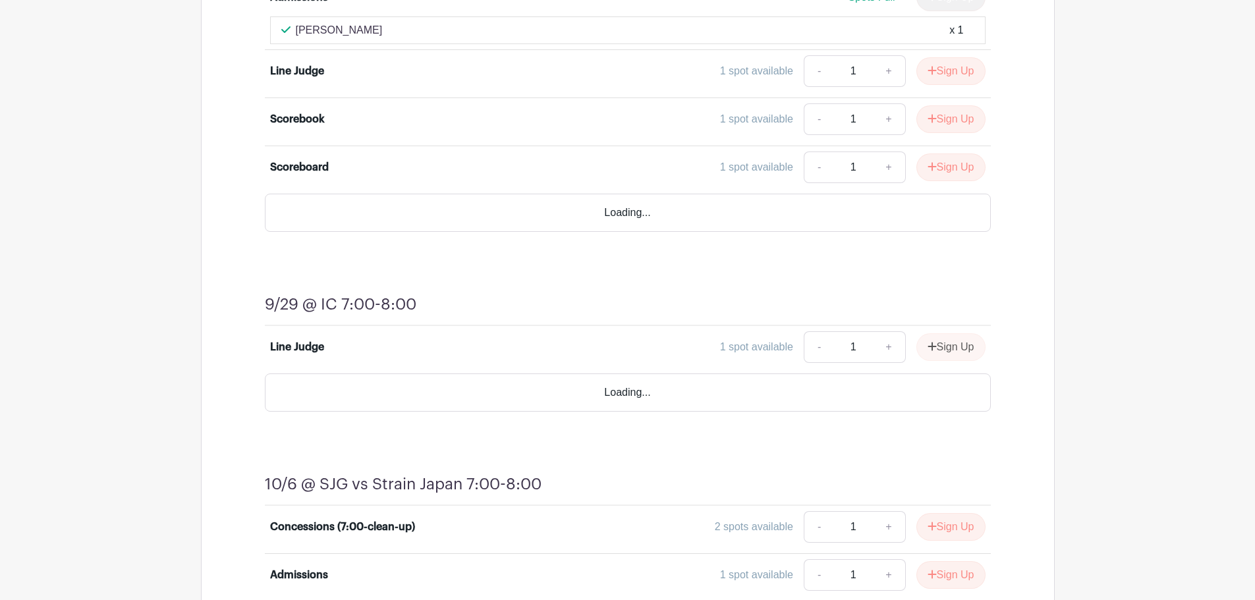
click at [939, 346] on div "Sign Up" at bounding box center [946, 347] width 80 height 28
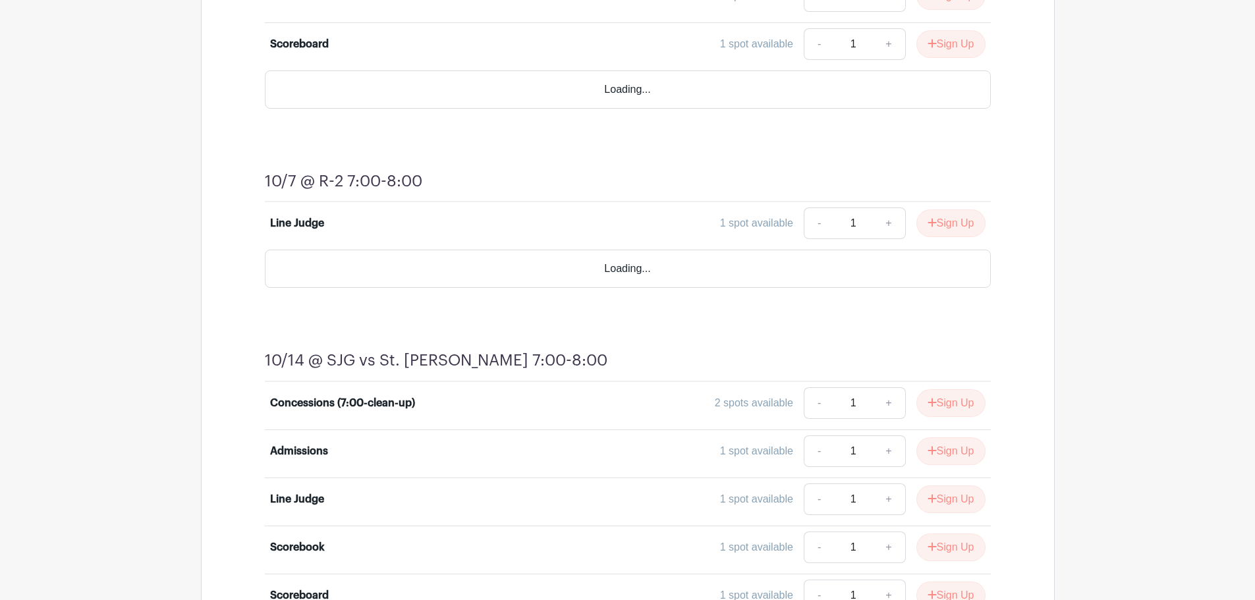
scroll to position [3359, 0]
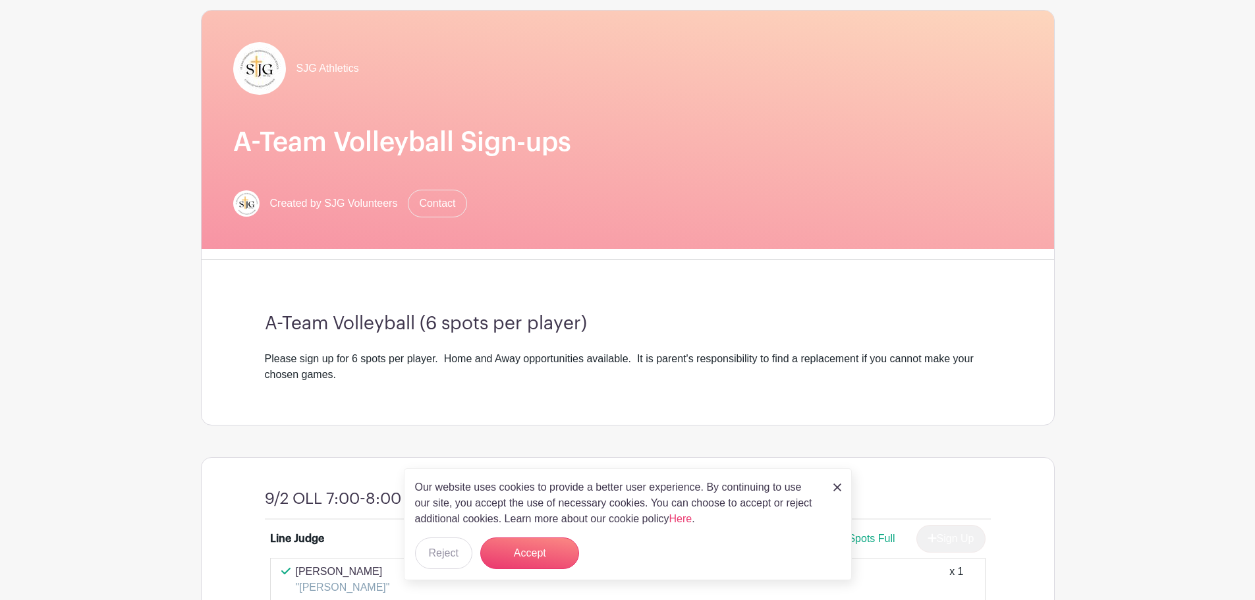
scroll to position [132, 0]
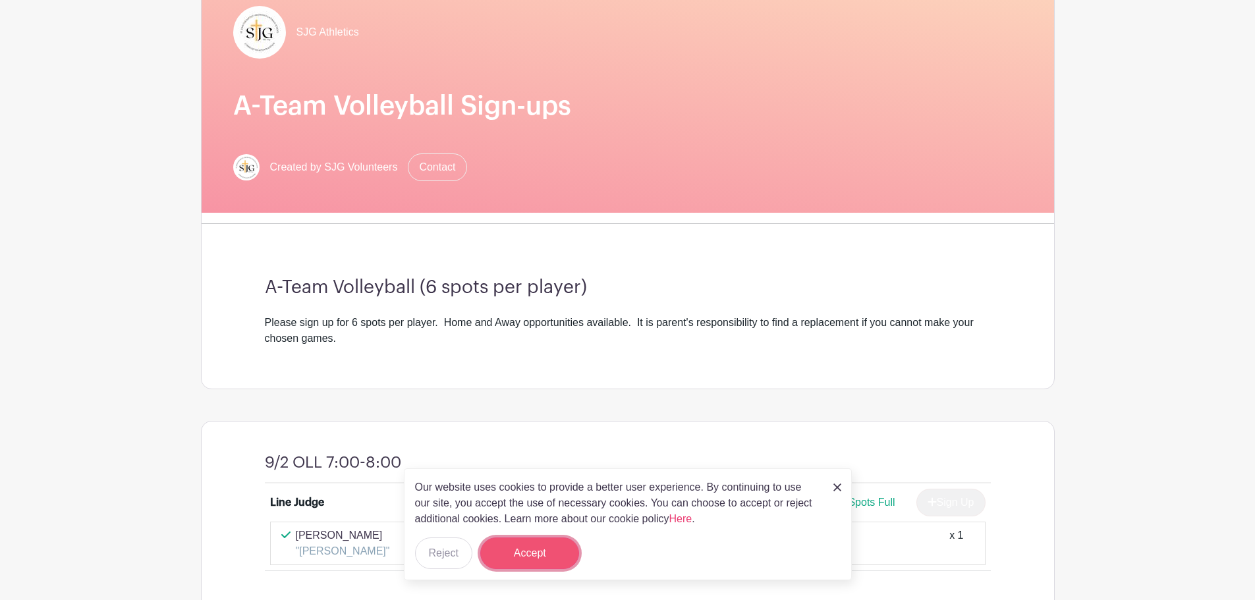
click at [545, 551] on button "Accept" at bounding box center [529, 553] width 99 height 32
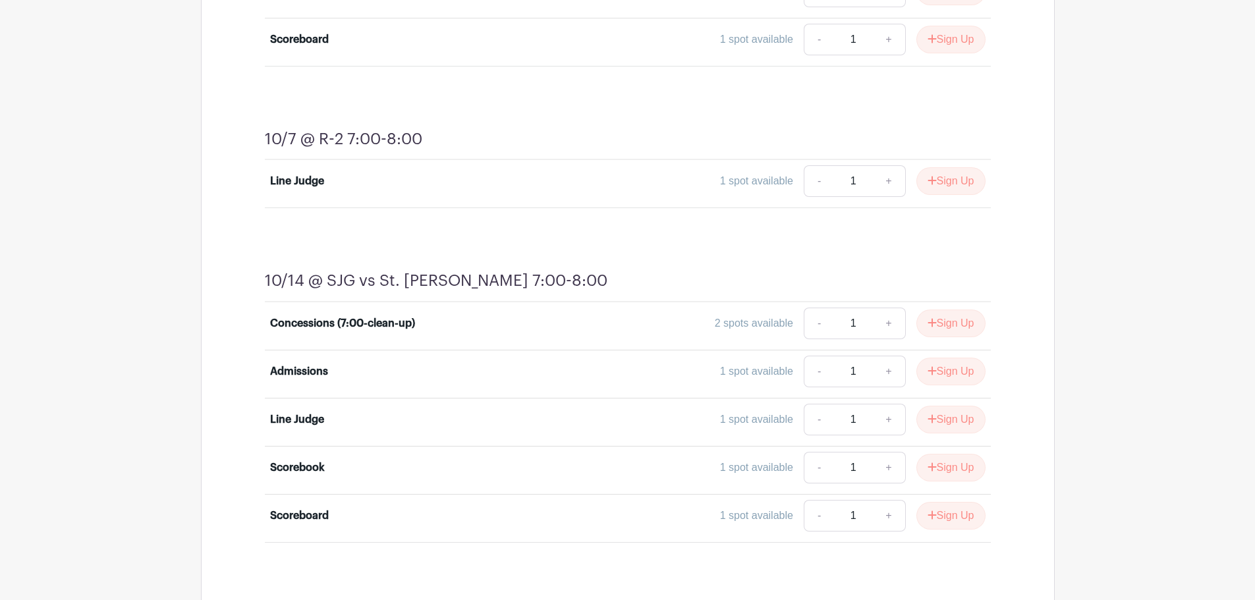
scroll to position [3161, 0]
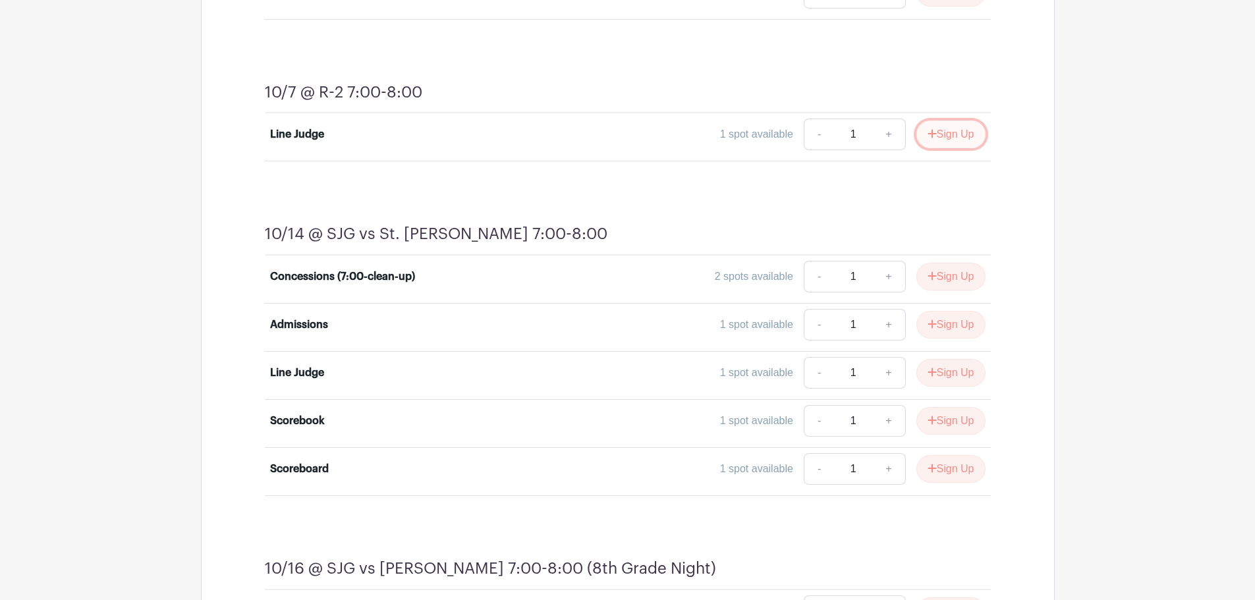
click at [942, 132] on button "Sign Up" at bounding box center [950, 135] width 69 height 28
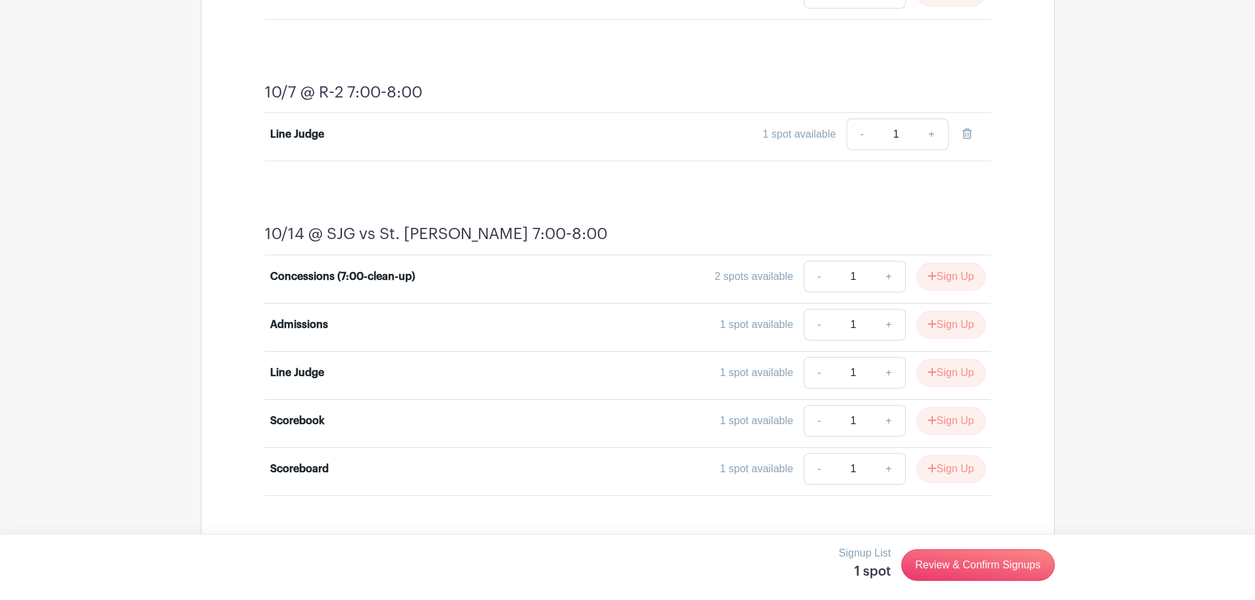
click at [626, 143] on div "1 spot available - 1 +" at bounding box center [717, 135] width 537 height 32
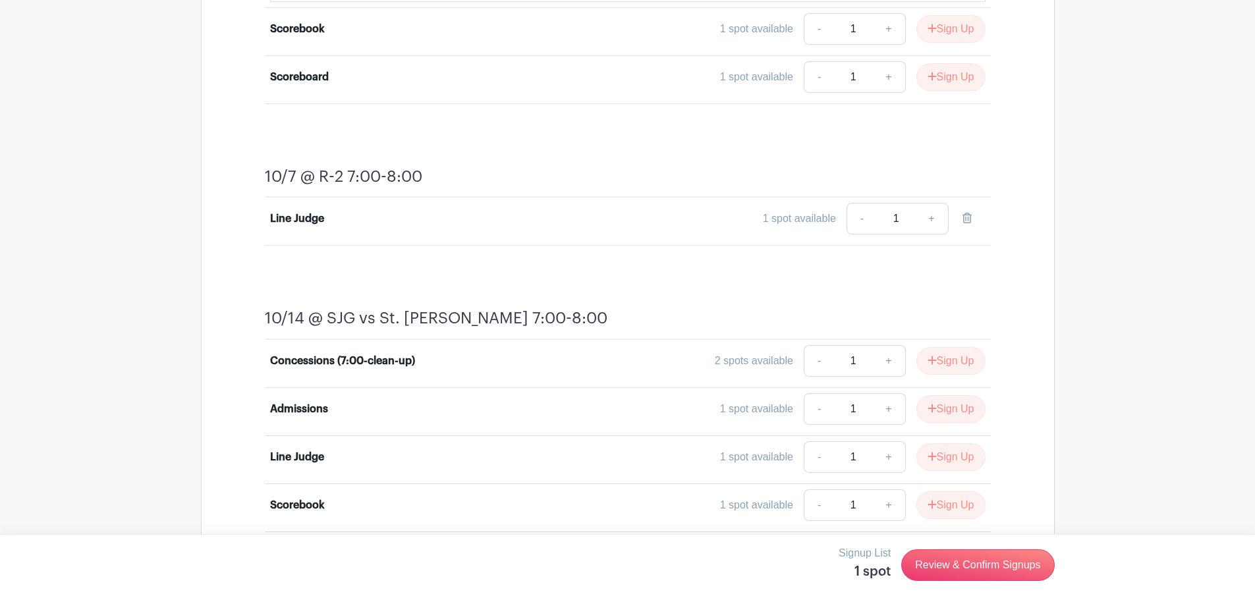
scroll to position [3053, 0]
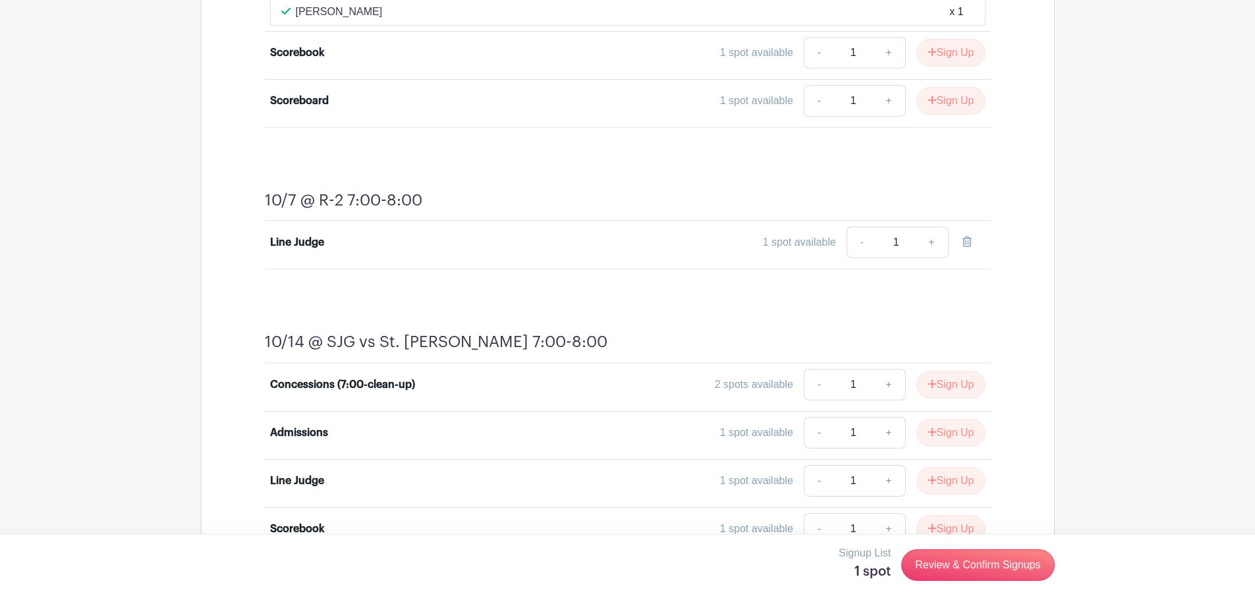
click at [806, 240] on div "1 spot available" at bounding box center [799, 242] width 73 height 16
click at [649, 272] on div "10/7 @ R-2 7:00-8:00 Line Judge 1 spot available - 1 +" at bounding box center [627, 230] width 789 height 142
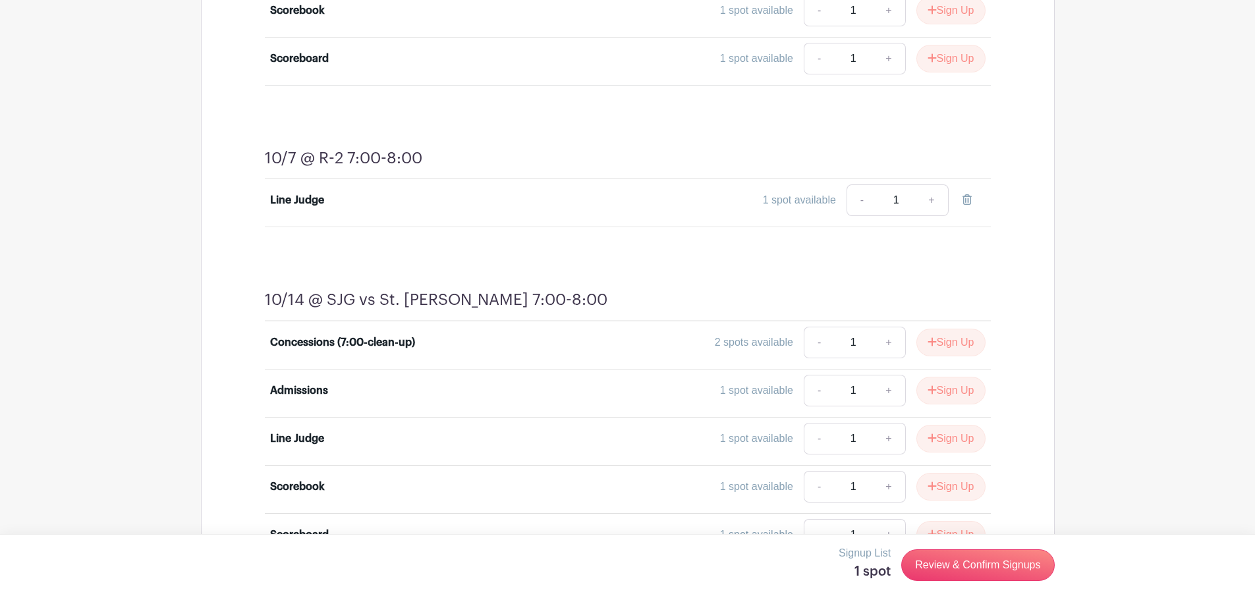
scroll to position [3119, 0]
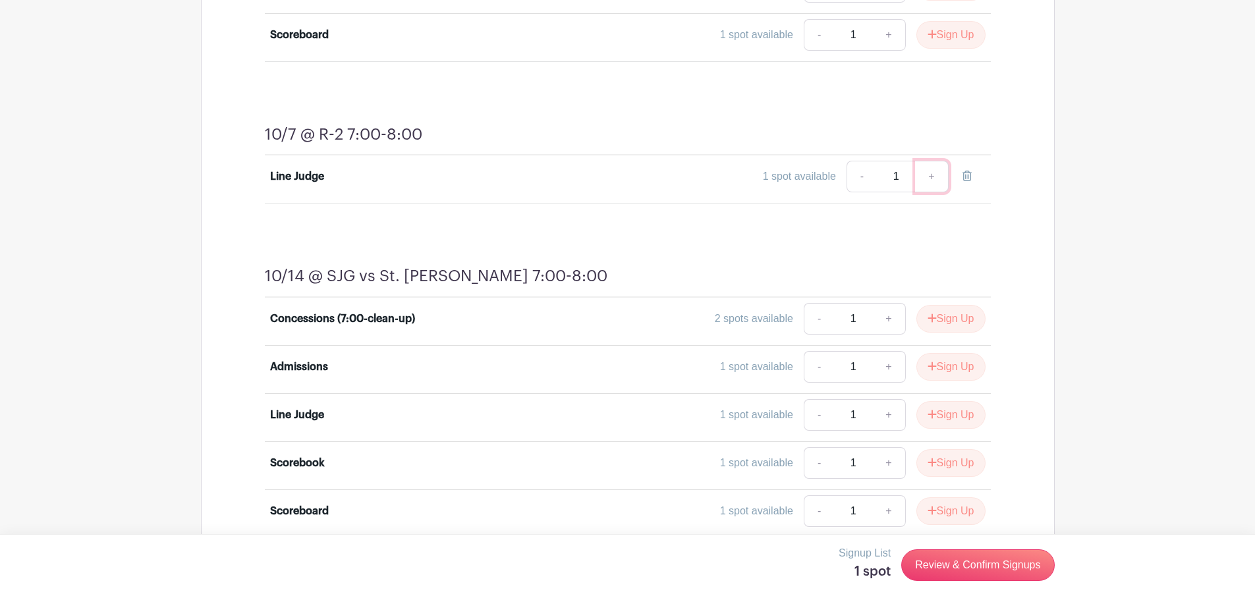
click at [927, 181] on link "+" at bounding box center [931, 177] width 33 height 32
click at [894, 179] on input "1" at bounding box center [896, 177] width 40 height 32
click at [963, 564] on link "Review & Confirm Signups" at bounding box center [977, 565] width 153 height 32
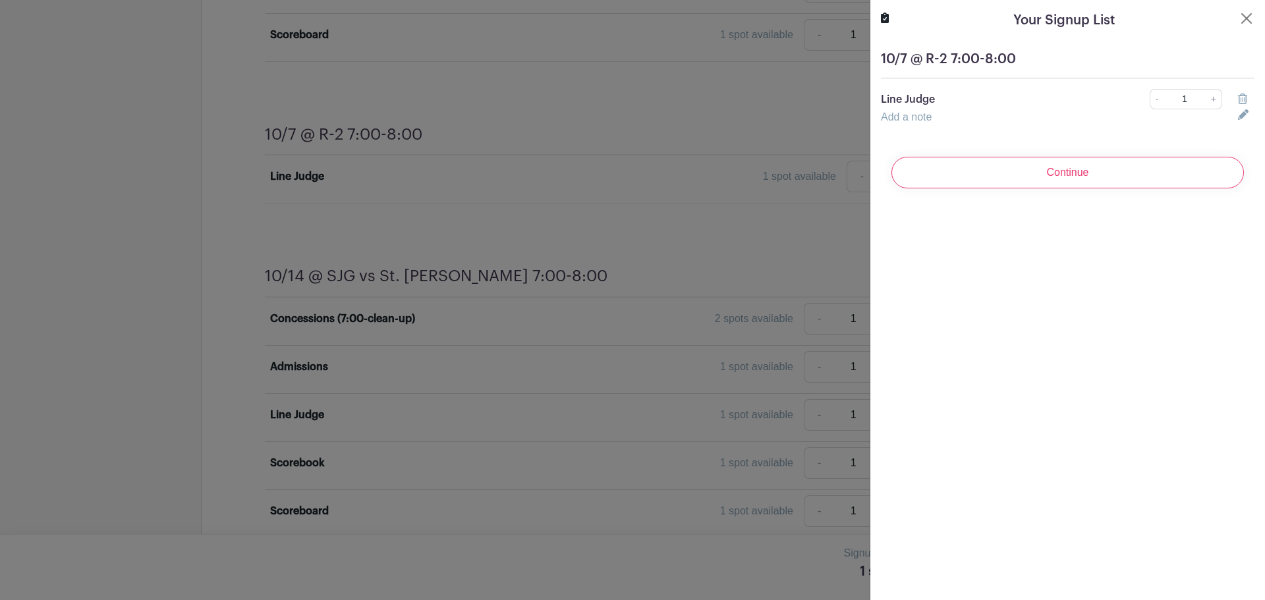
click at [908, 117] on link "Add a note" at bounding box center [906, 116] width 51 height 11
click at [912, 132] on input "text" at bounding box center [1051, 125] width 341 height 32
type input "Daryl Klekamp"
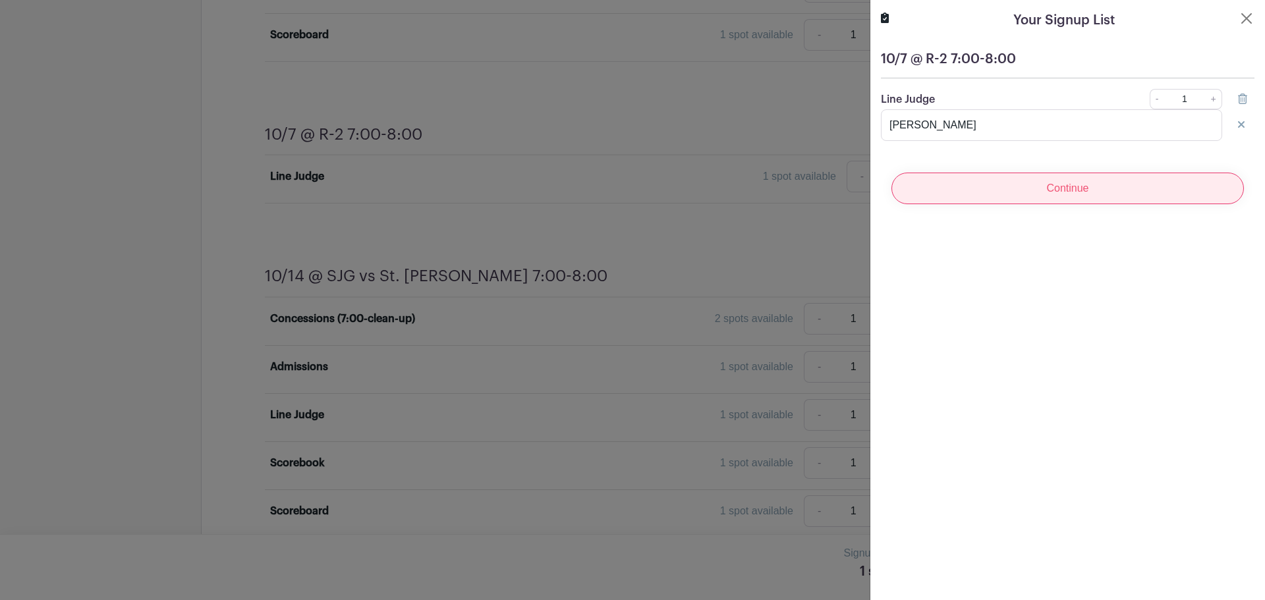
click at [1041, 187] on input "Continue" at bounding box center [1067, 189] width 352 height 32
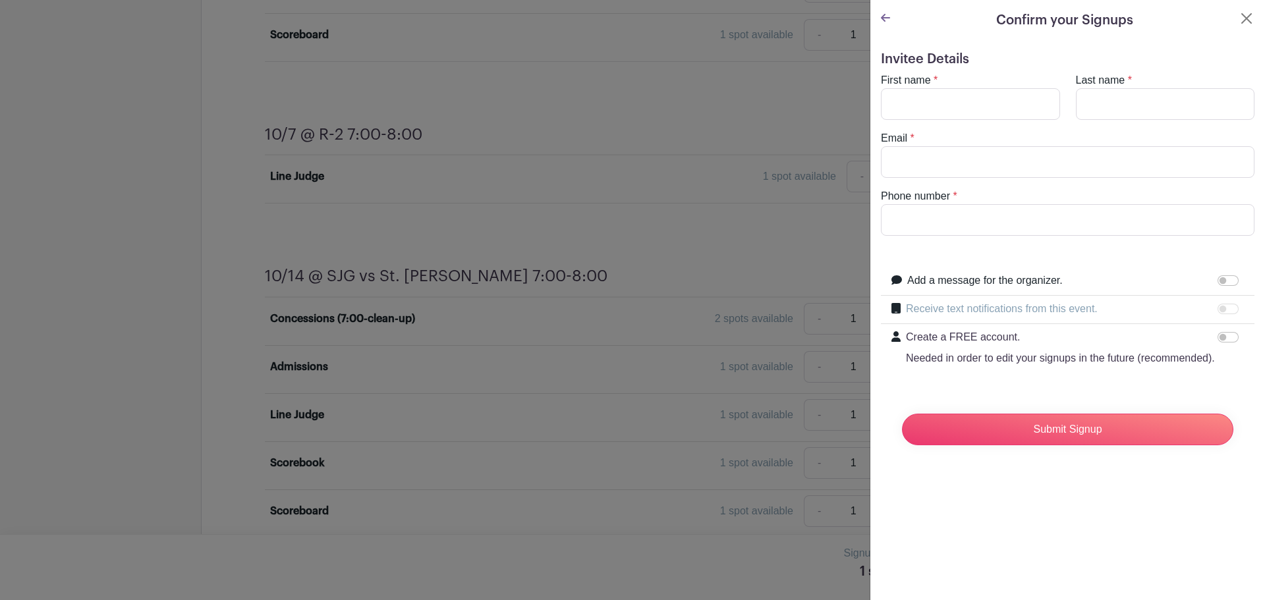
type input "sklekamp@washmo.gov"
click at [923, 108] on input "First name" at bounding box center [970, 104] width 179 height 32
type input "Sherri"
type input "Klekamp"
type input "6362211007"
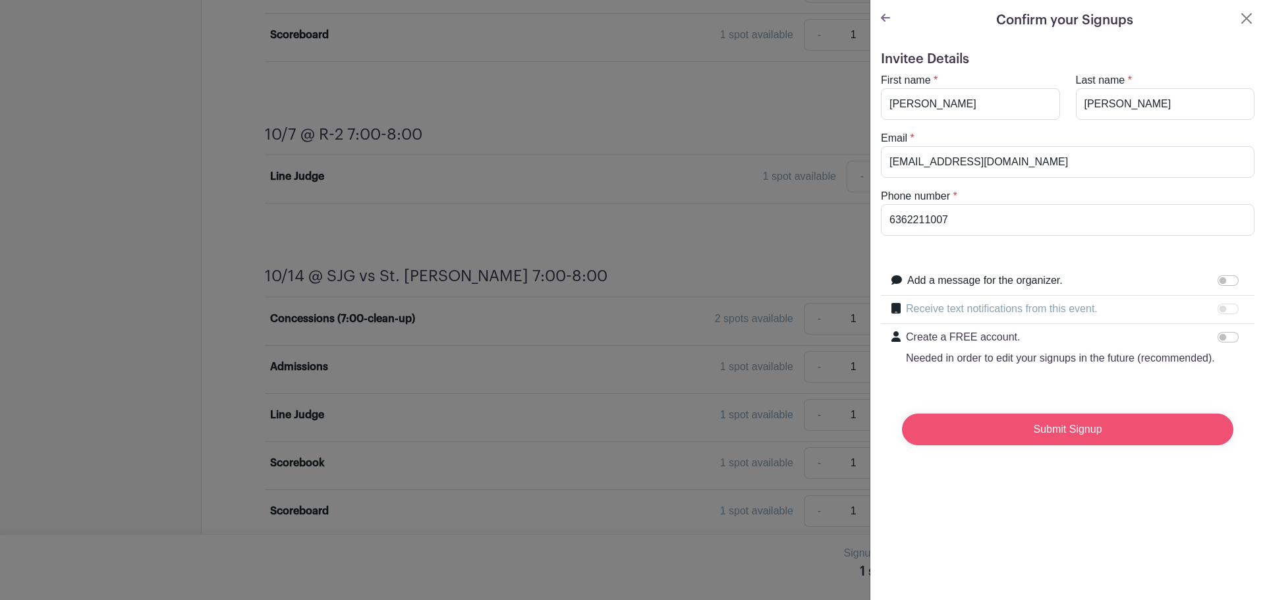
click at [1012, 445] on input "Submit Signup" at bounding box center [1067, 430] width 331 height 32
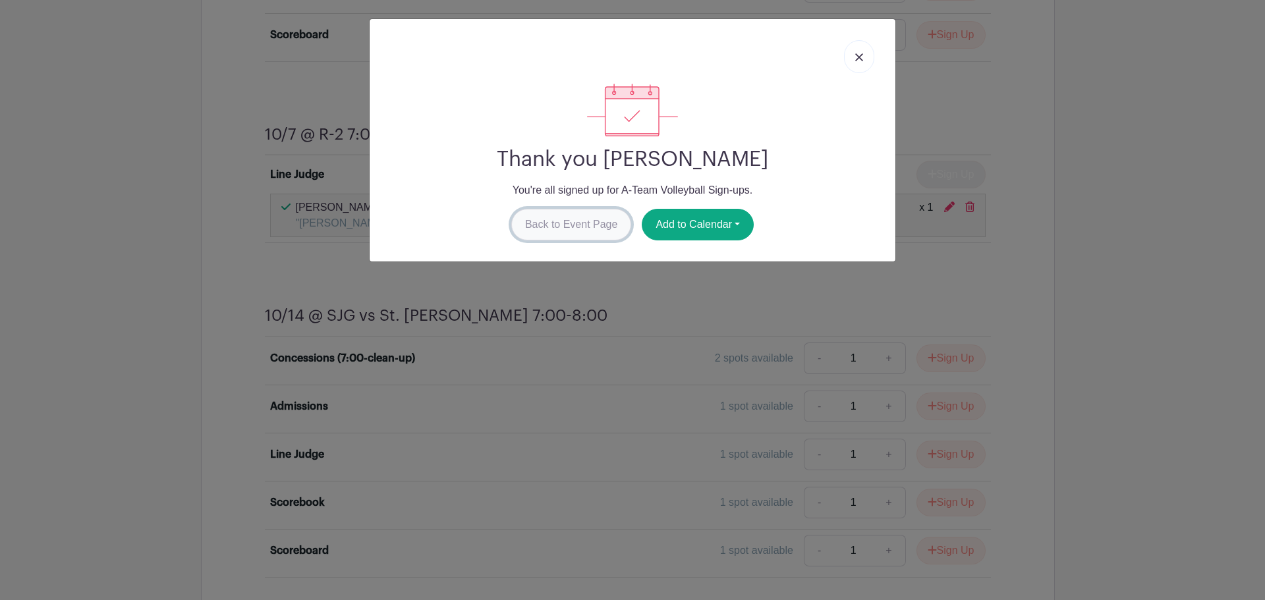
click at [570, 225] on link "Back to Event Page" at bounding box center [571, 225] width 121 height 32
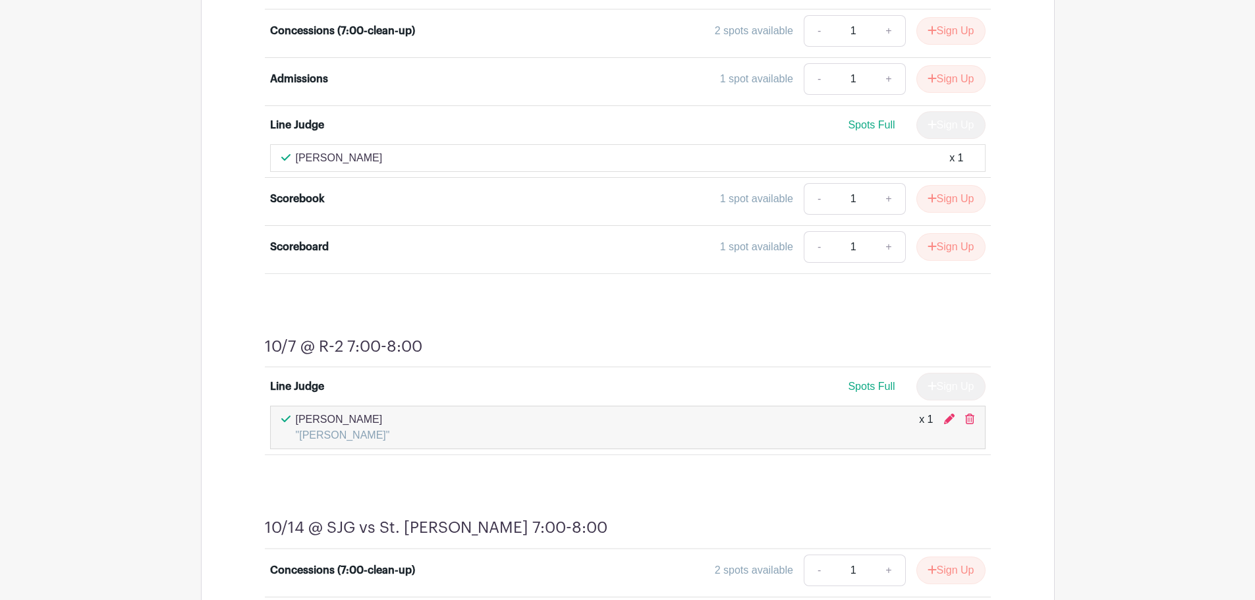
scroll to position [2961, 0]
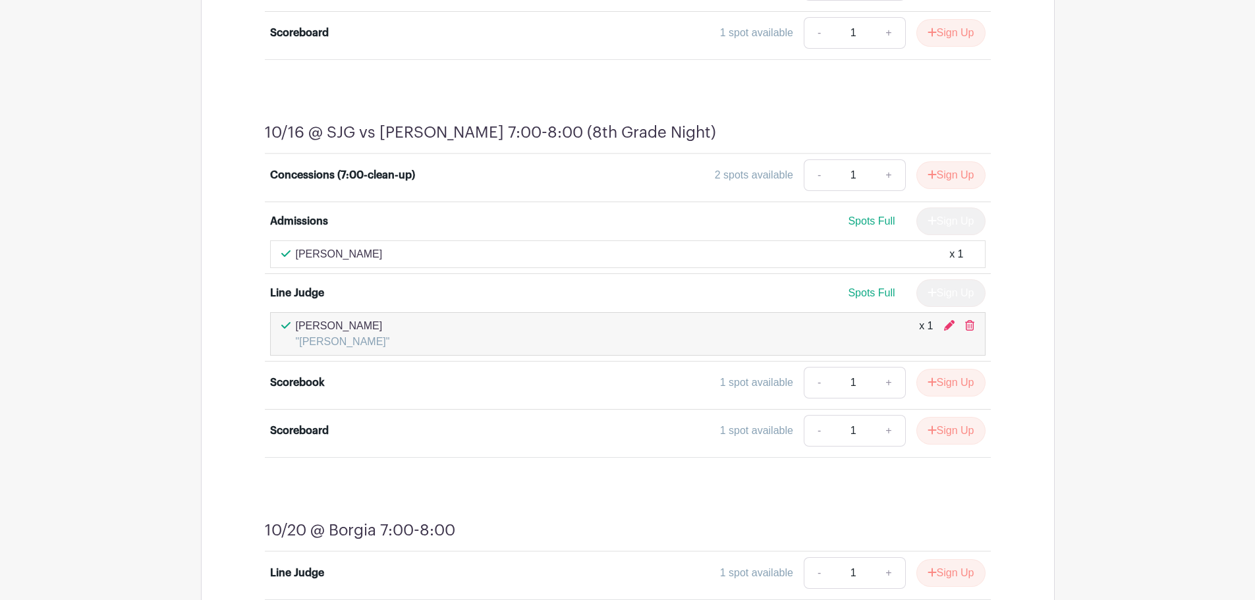
scroll to position [3752, 0]
